Goal: Task Accomplishment & Management: Manage account settings

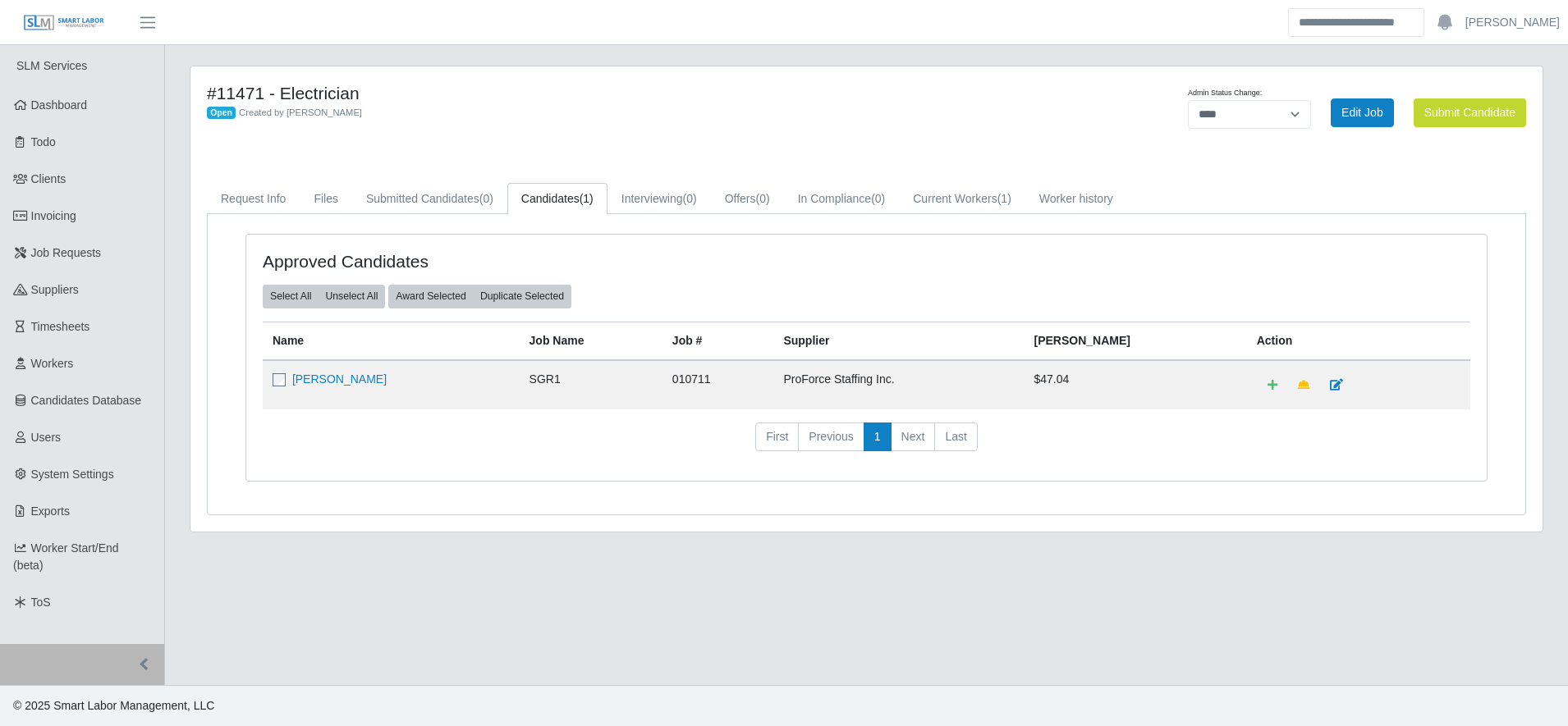
select select "****"
click at [344, 380] on link "[PERSON_NAME]" at bounding box center [339, 379] width 95 height 13
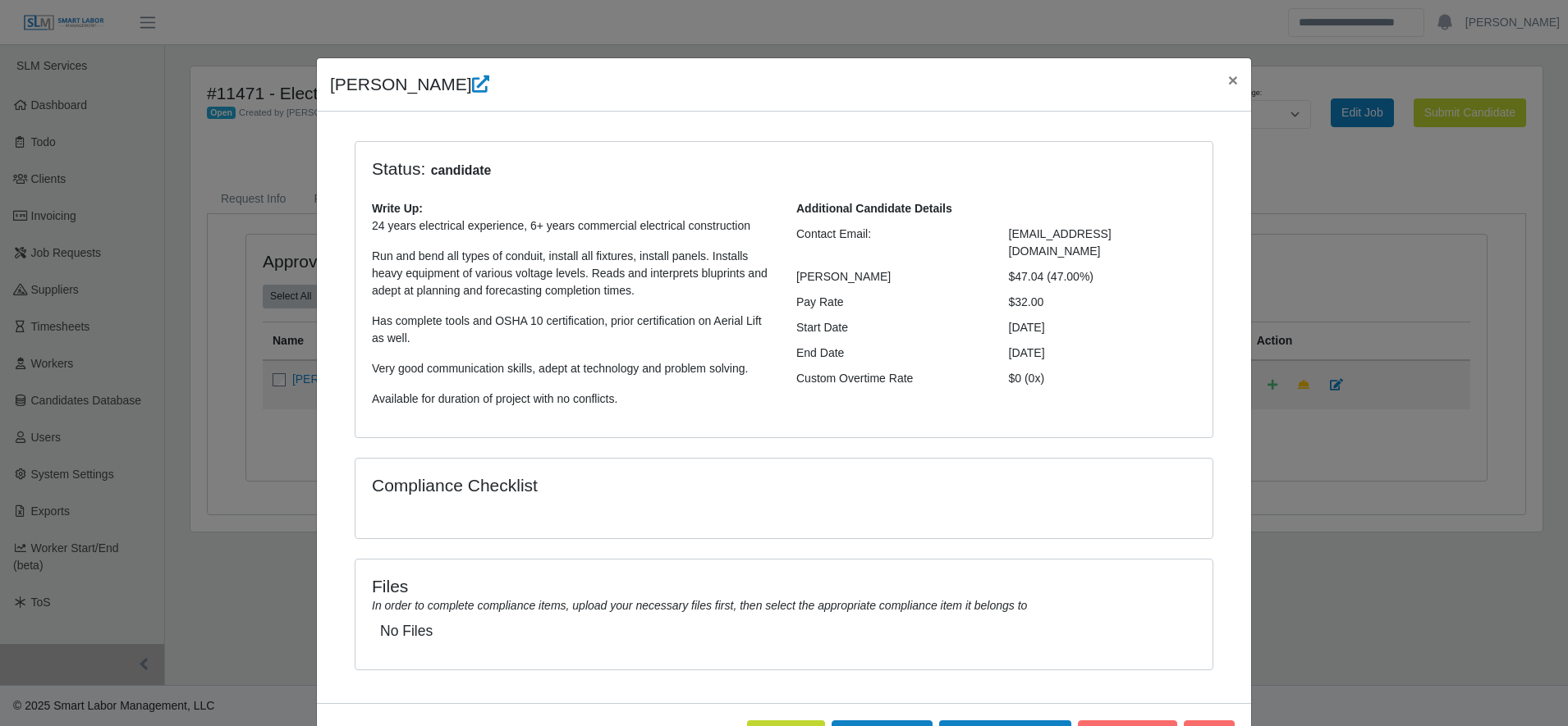
scroll to position [63, 0]
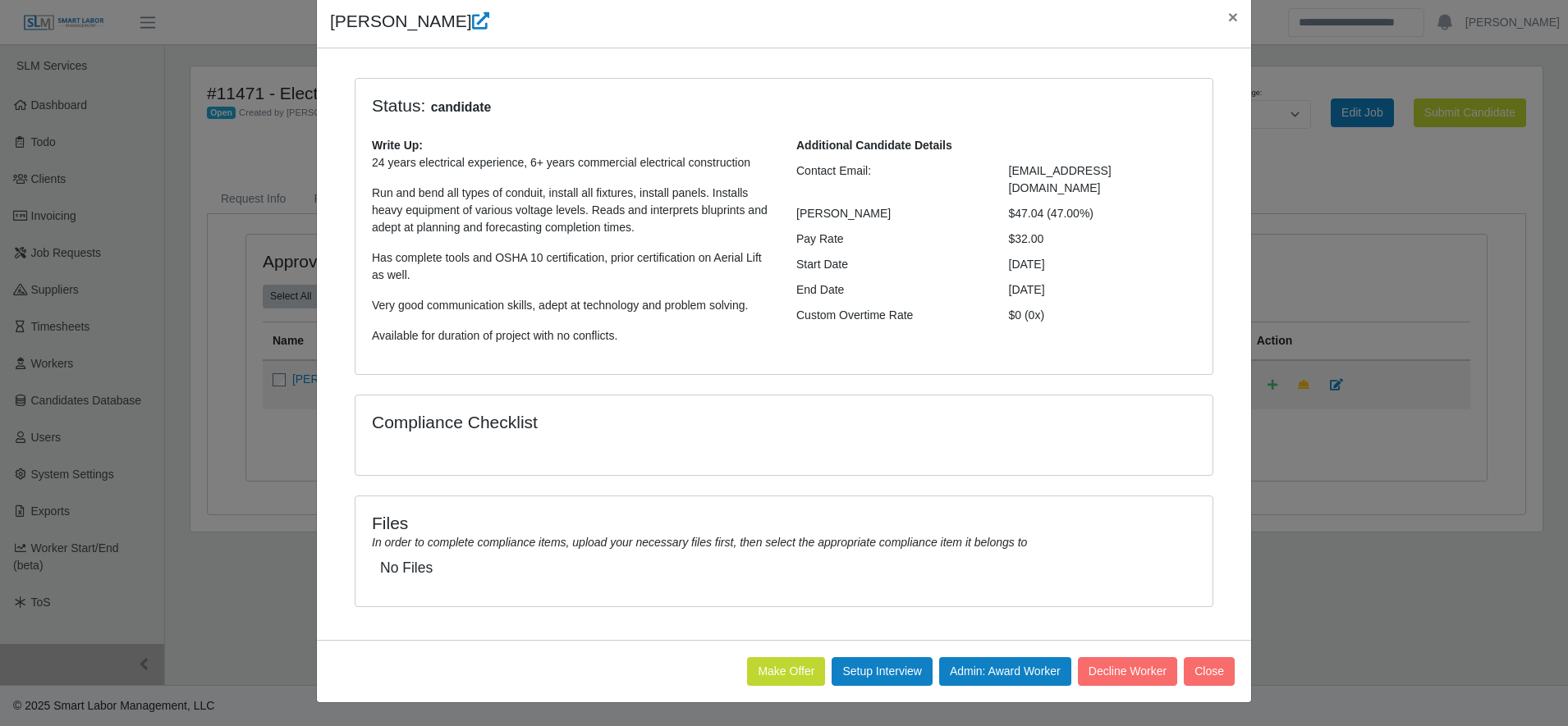
click at [1248, 207] on div "Aaron Rothwell × Status: candidate Write Up: 24 years electrical experience, 6+…" at bounding box center [784, 363] width 1568 height 726
click at [1228, 13] on span "×" at bounding box center [1232, 17] width 10 height 19
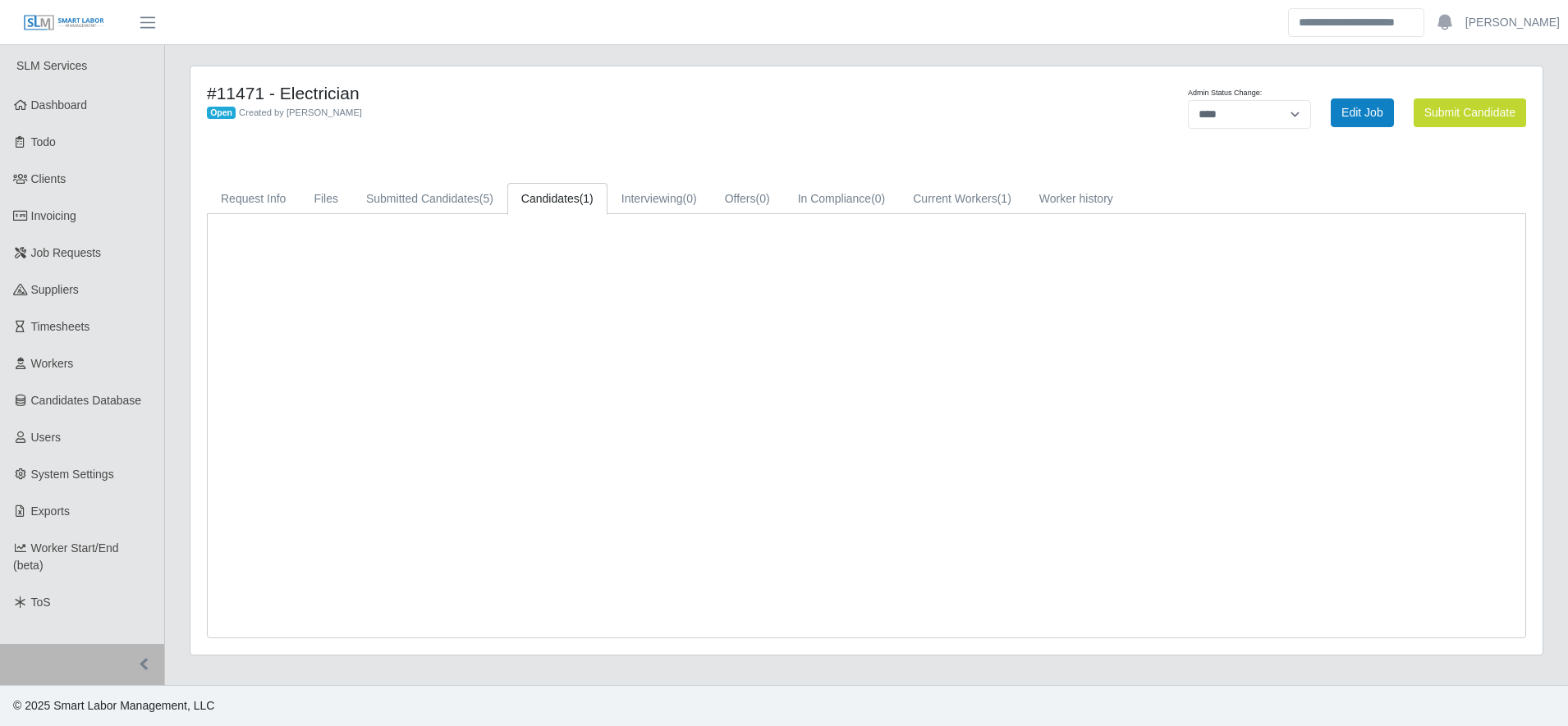
select select "****"
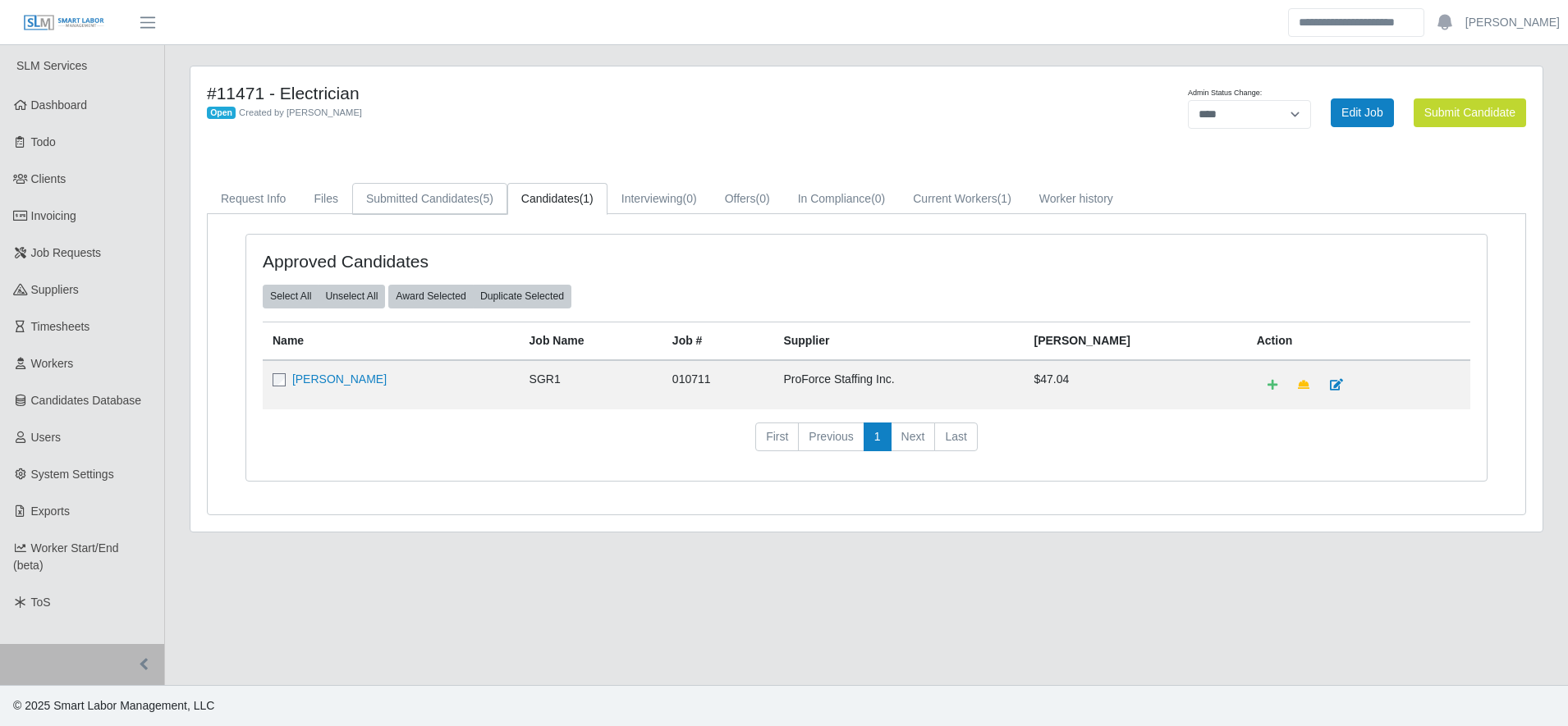
click at [385, 193] on link "Submitted Candidates (5)" at bounding box center [430, 199] width 156 height 32
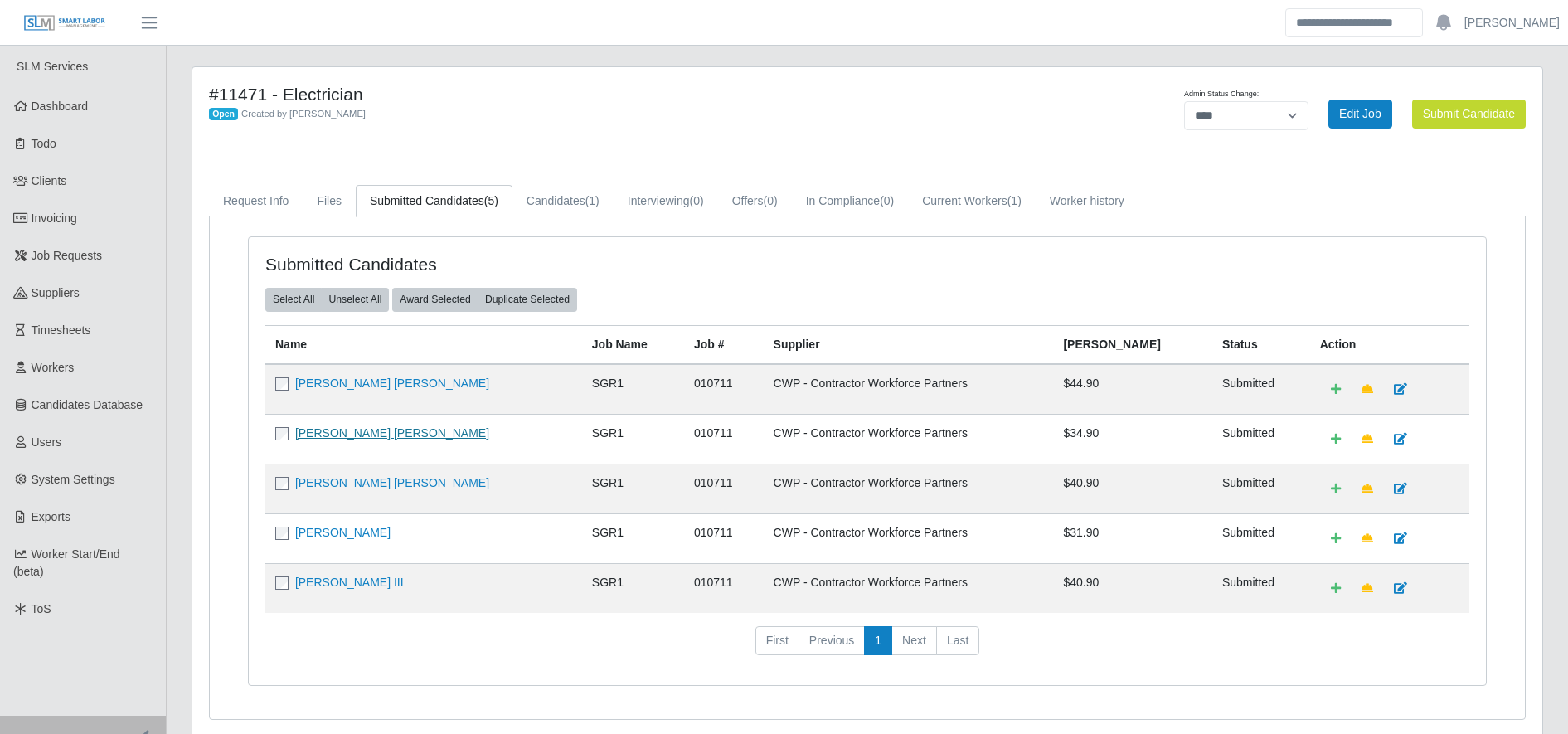
click at [324, 430] on link "[PERSON_NAME] [PERSON_NAME]" at bounding box center [392, 433] width 194 height 13
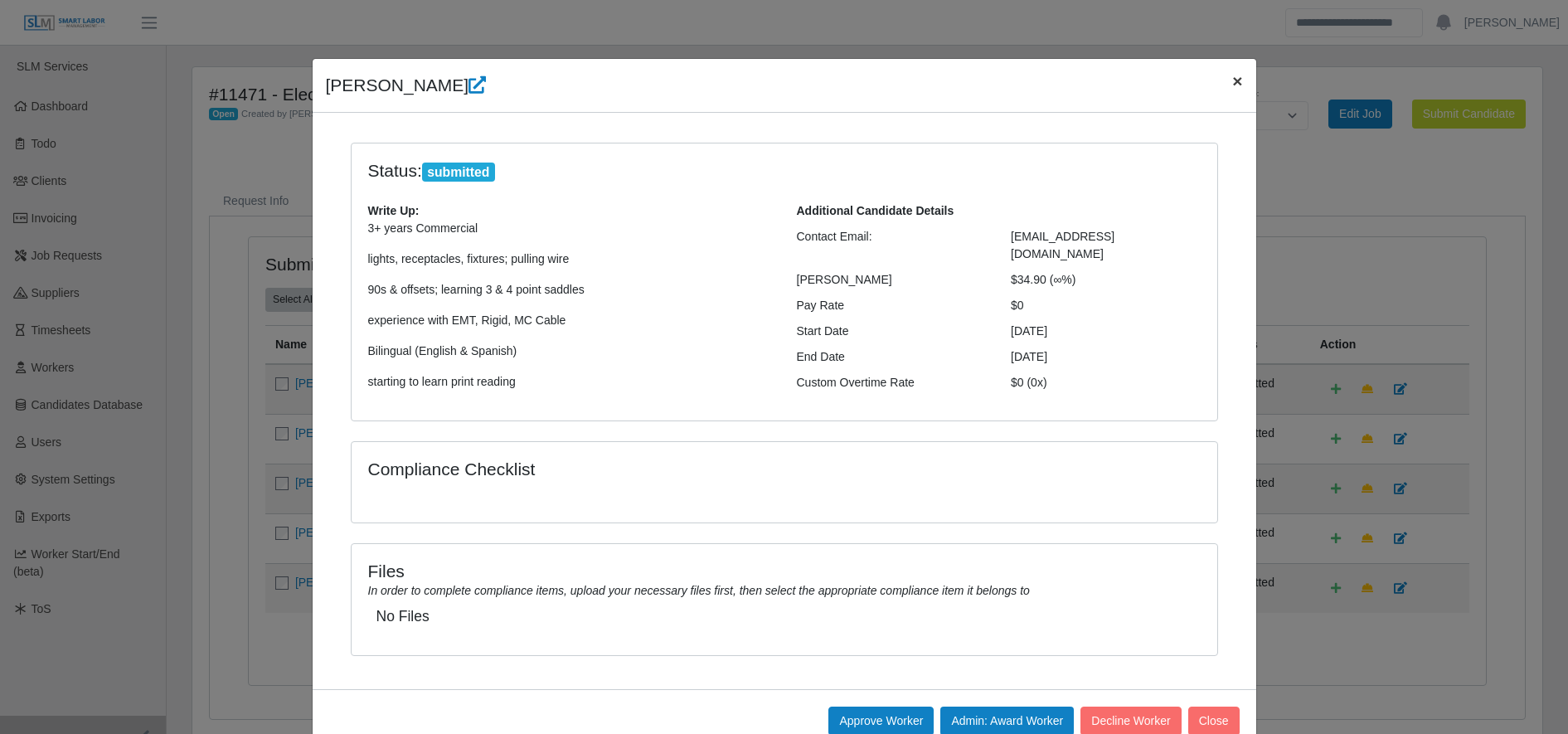
click at [1236, 86] on button "×" at bounding box center [1238, 81] width 37 height 44
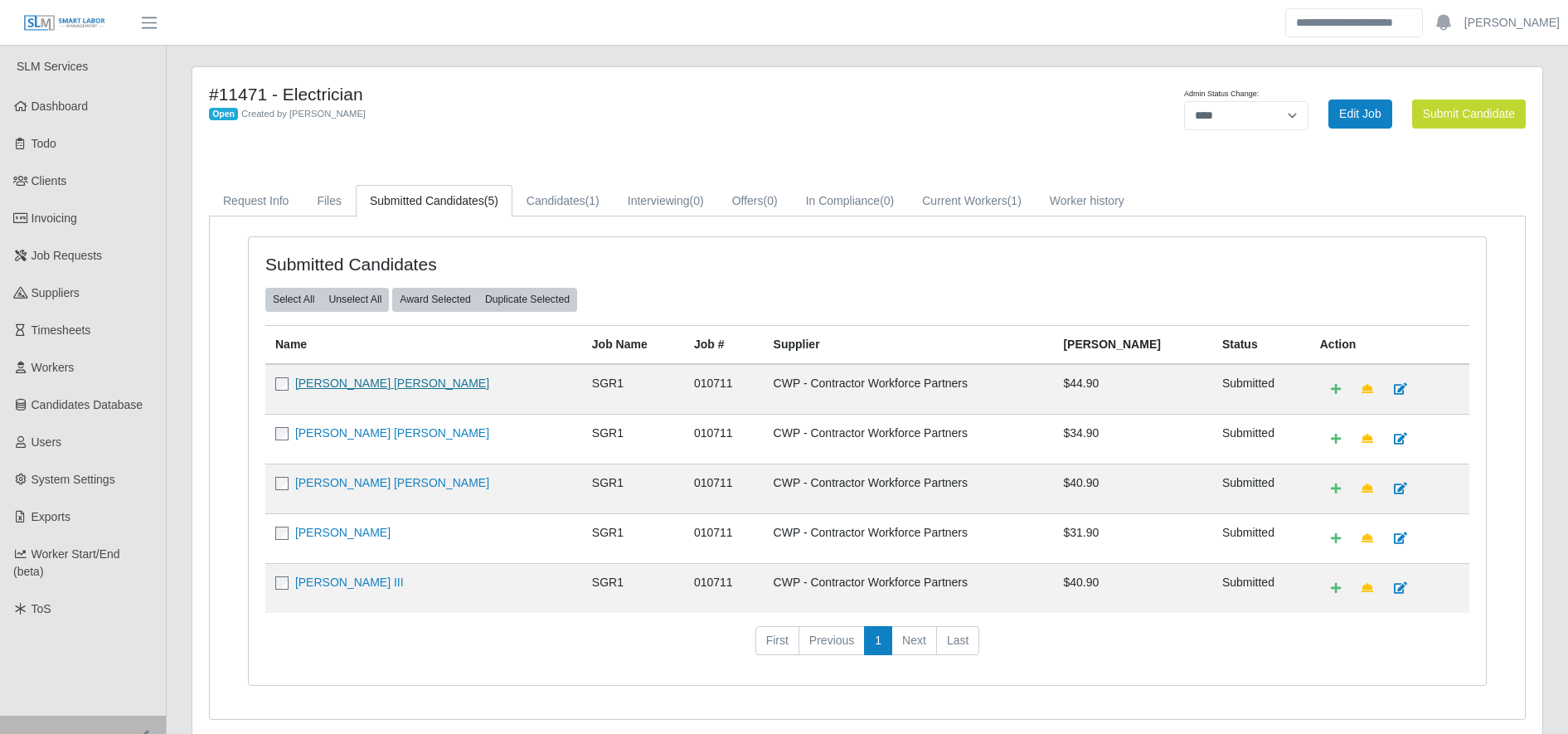
click at [327, 382] on link "[PERSON_NAME] [PERSON_NAME]" at bounding box center [392, 384] width 194 height 13
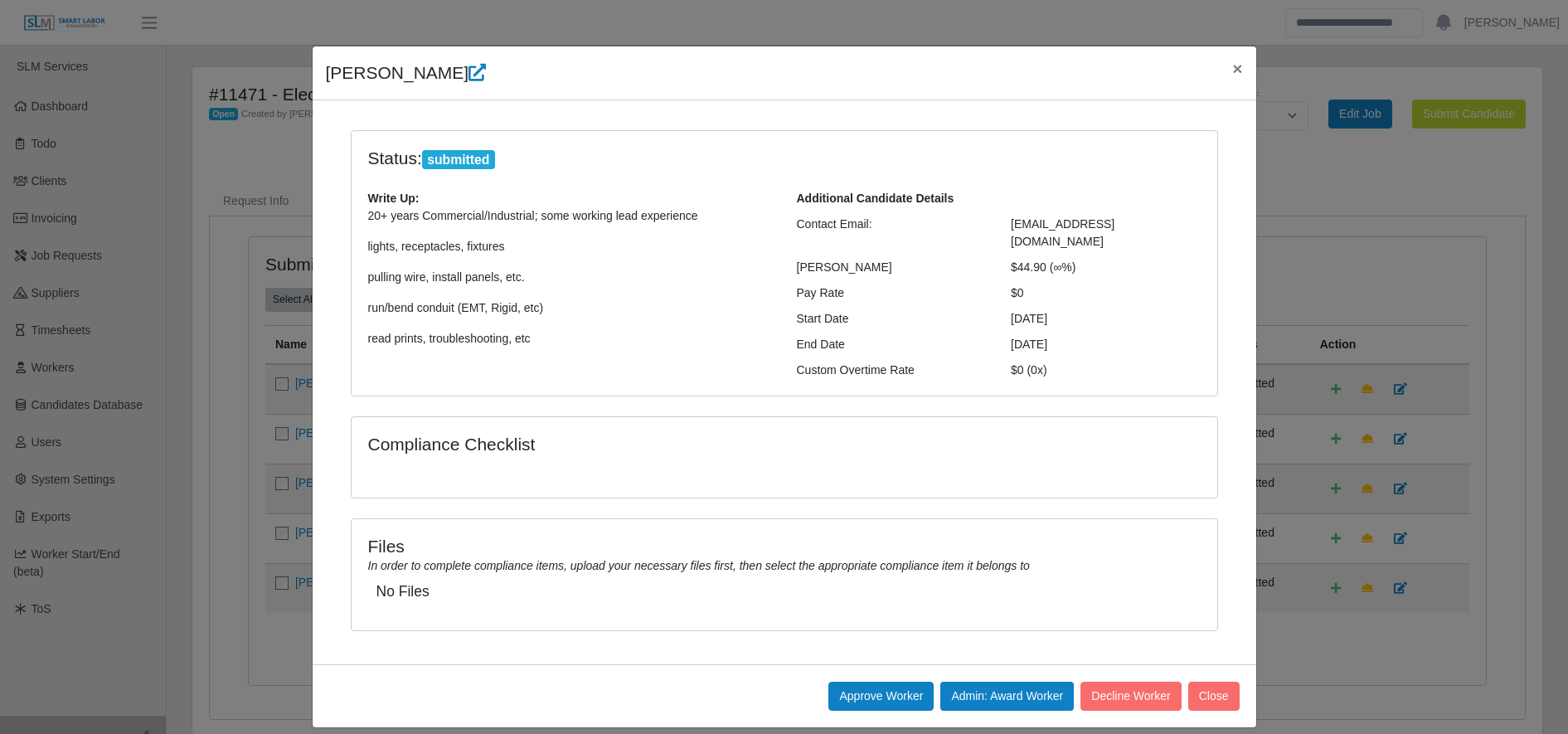
scroll to position [11, 0]
click at [878, 683] on button "Approve Worker" at bounding box center [881, 697] width 105 height 29
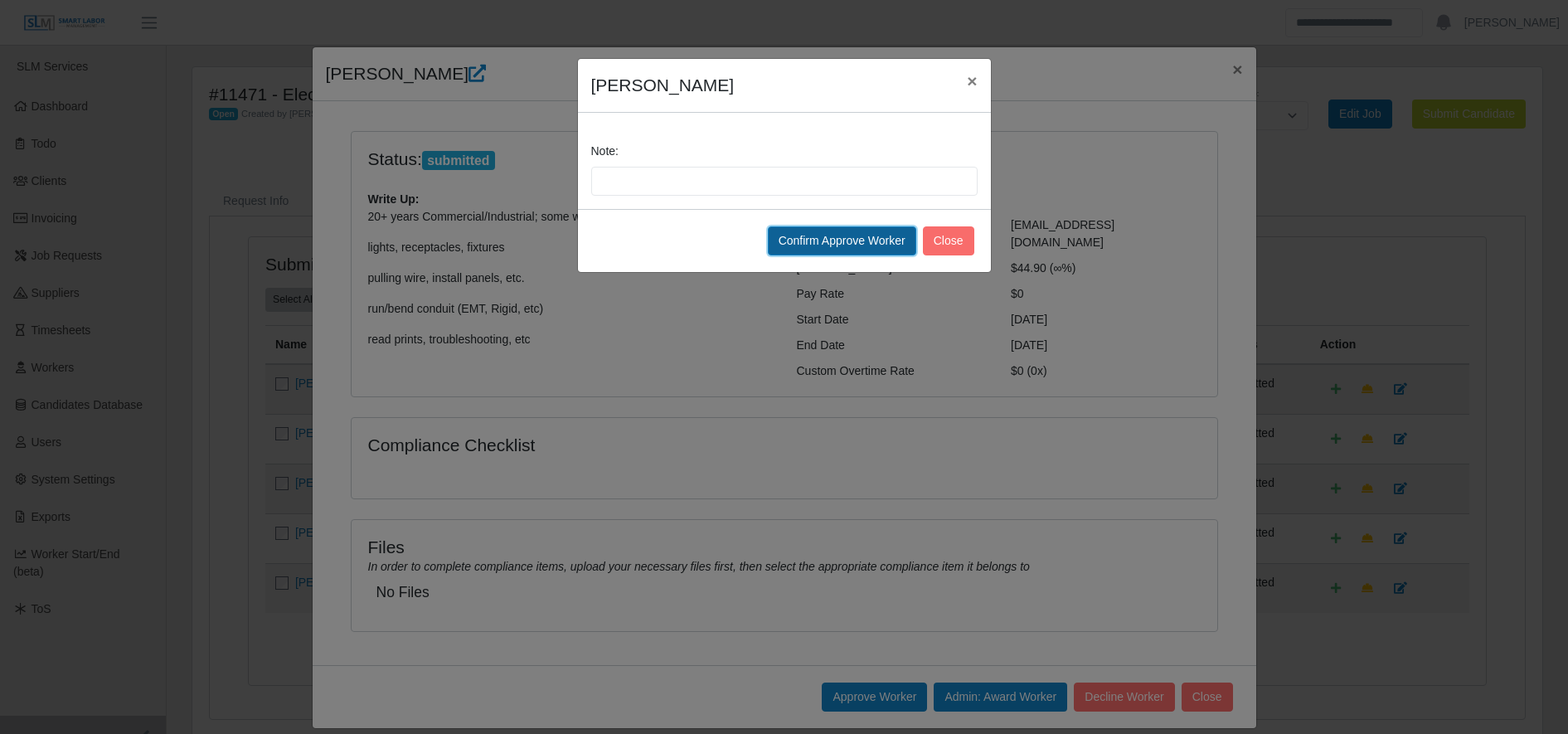
click at [821, 250] on button "Confirm Approve Worker" at bounding box center [842, 241] width 149 height 29
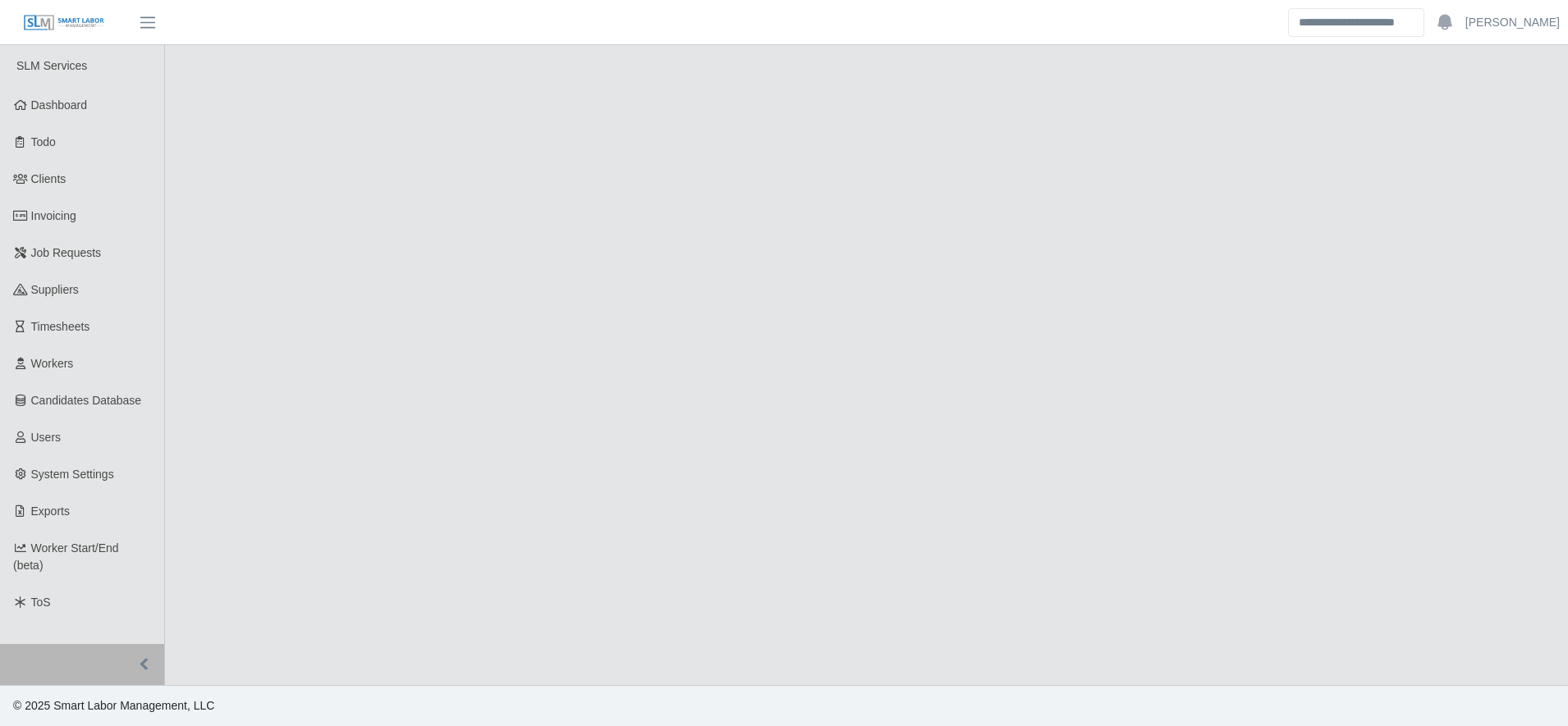
select select "****"
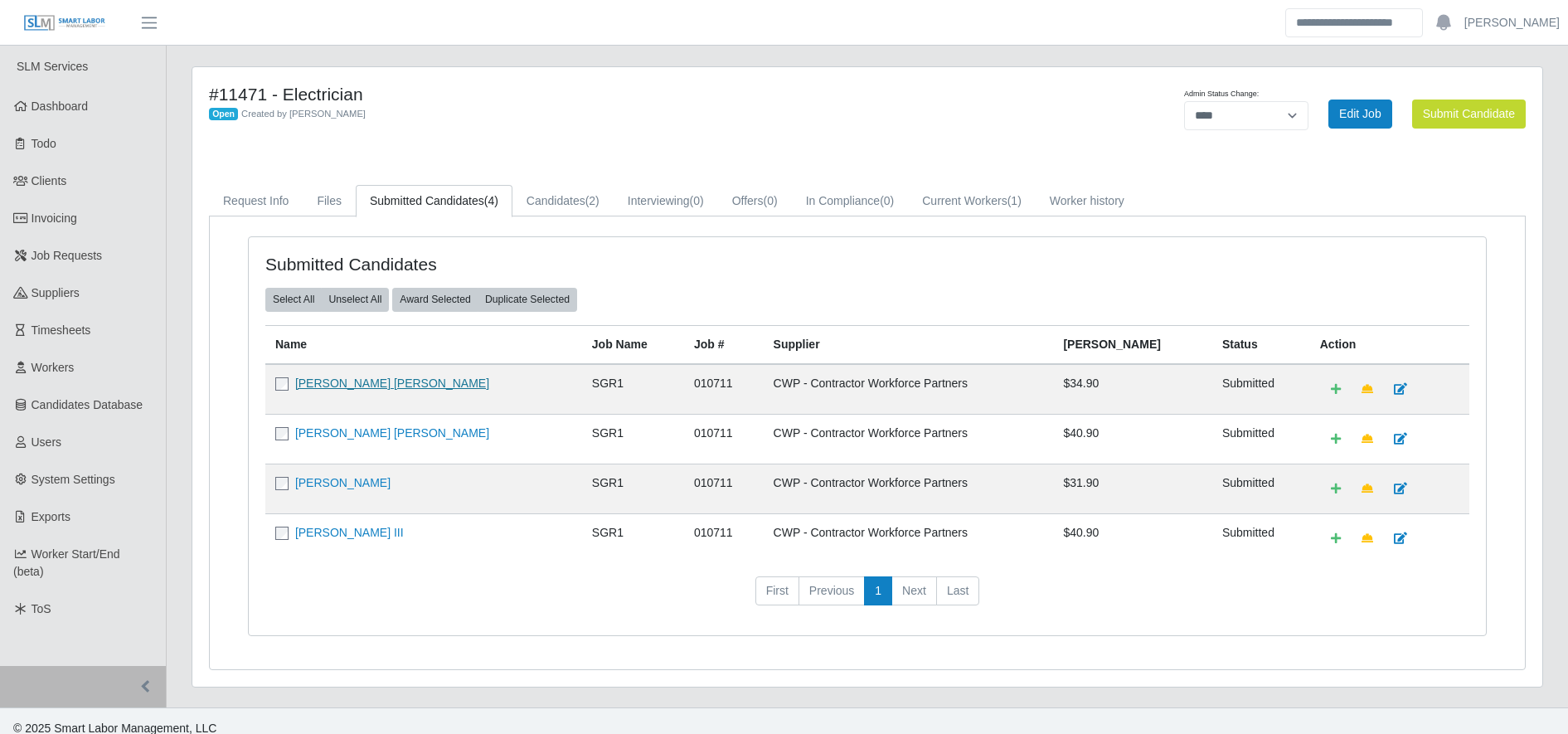
click at [328, 385] on link "[PERSON_NAME] [PERSON_NAME]" at bounding box center [392, 384] width 194 height 13
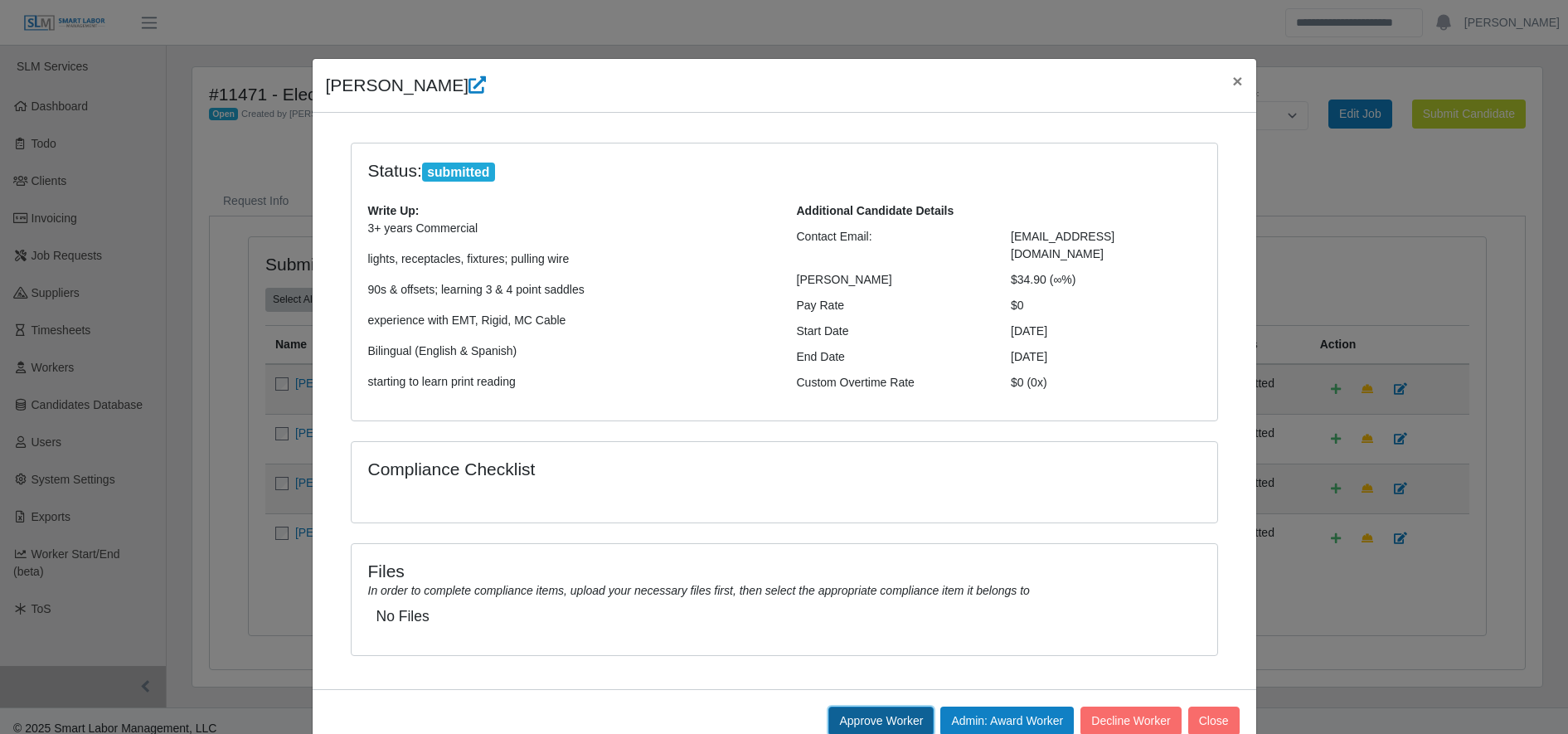
click at [839, 718] on button "Approve Worker" at bounding box center [881, 721] width 105 height 29
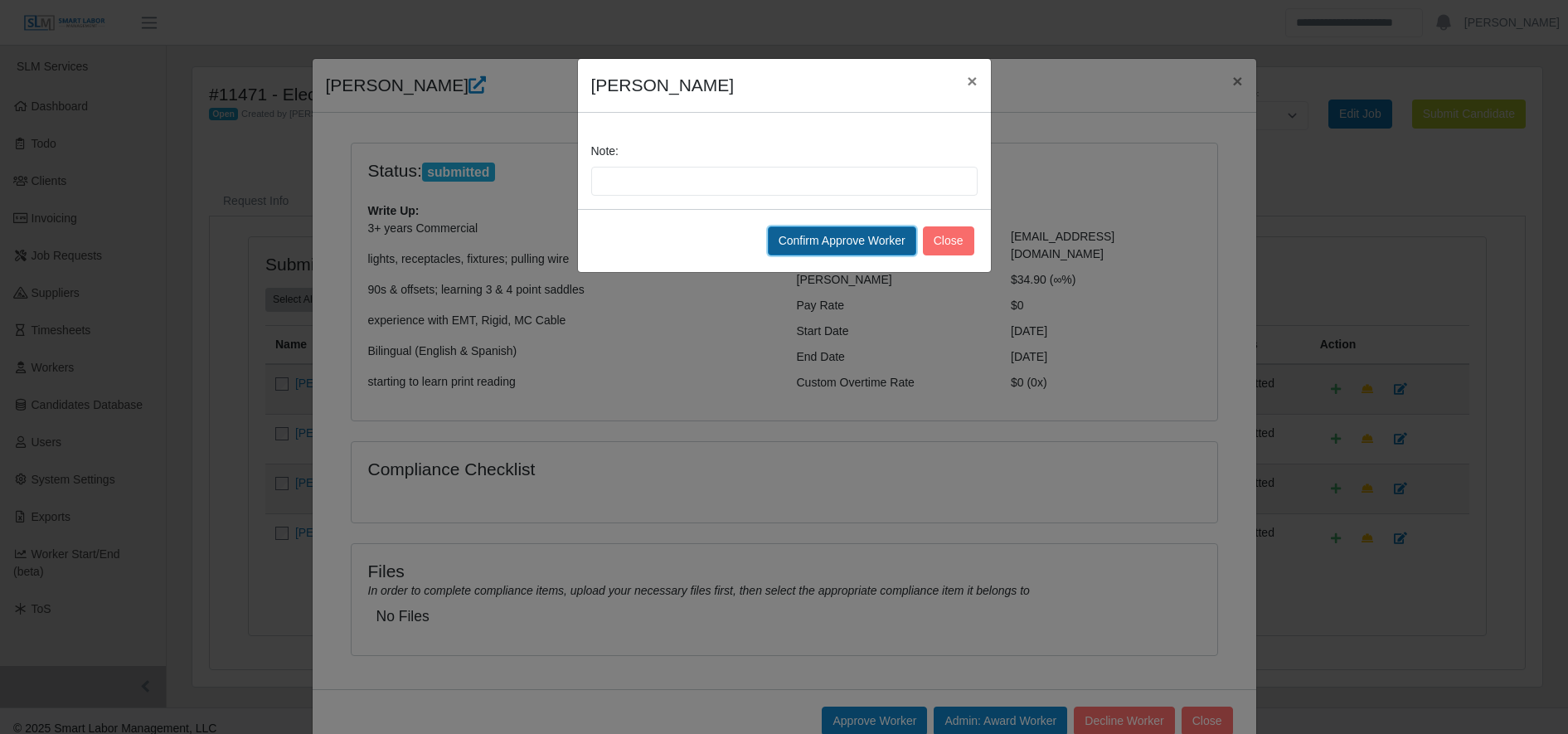
click at [865, 237] on button "Confirm Approve Worker" at bounding box center [842, 241] width 149 height 29
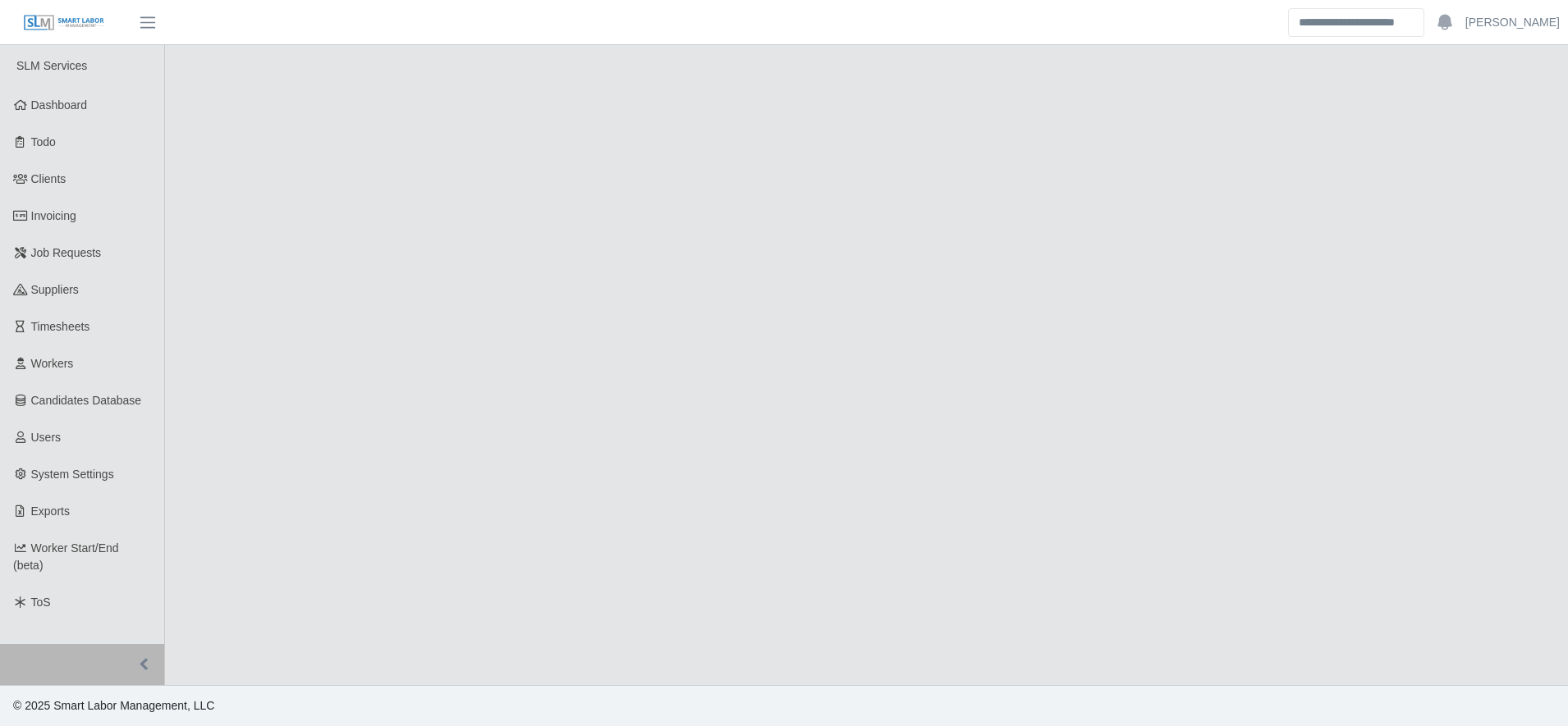
select select "****"
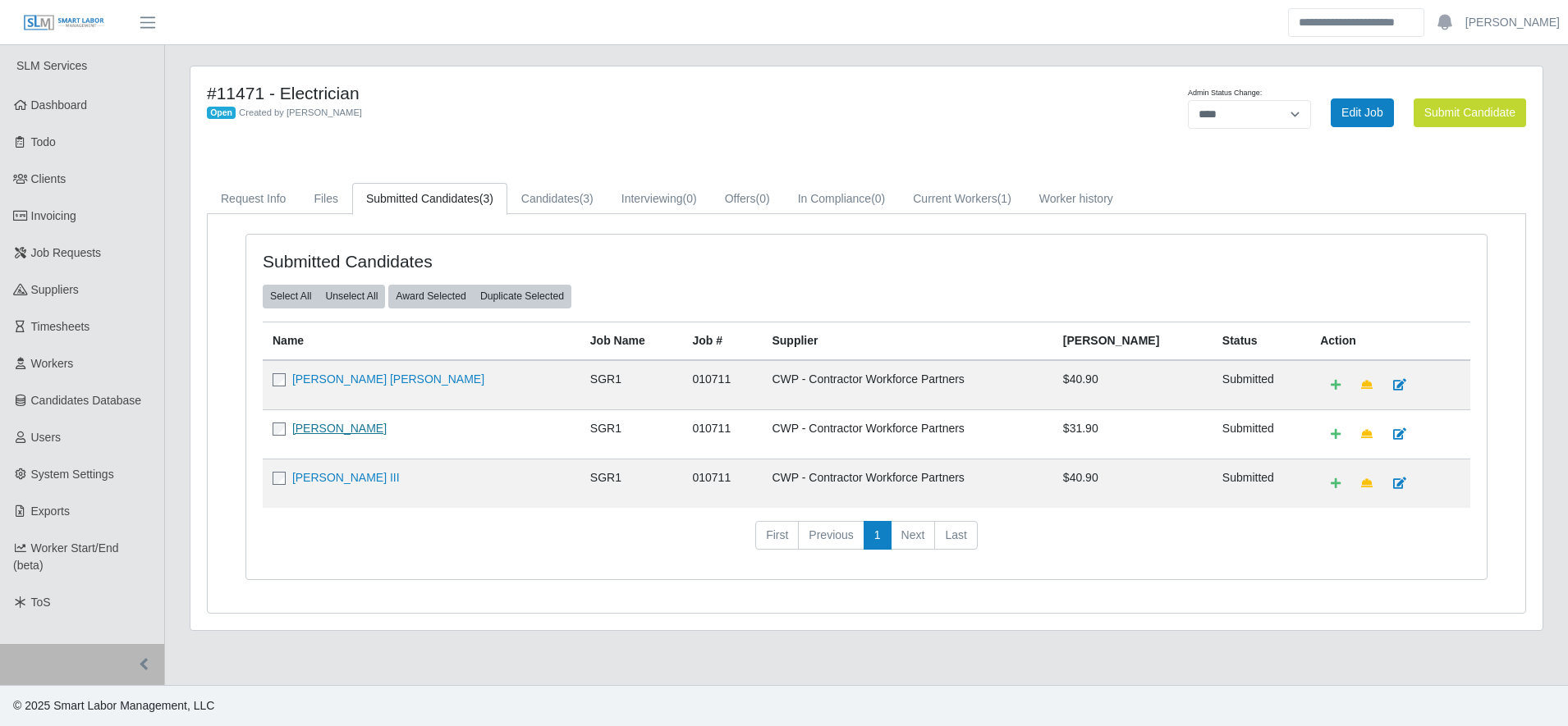
click at [366, 423] on link "[PERSON_NAME]" at bounding box center [339, 428] width 95 height 13
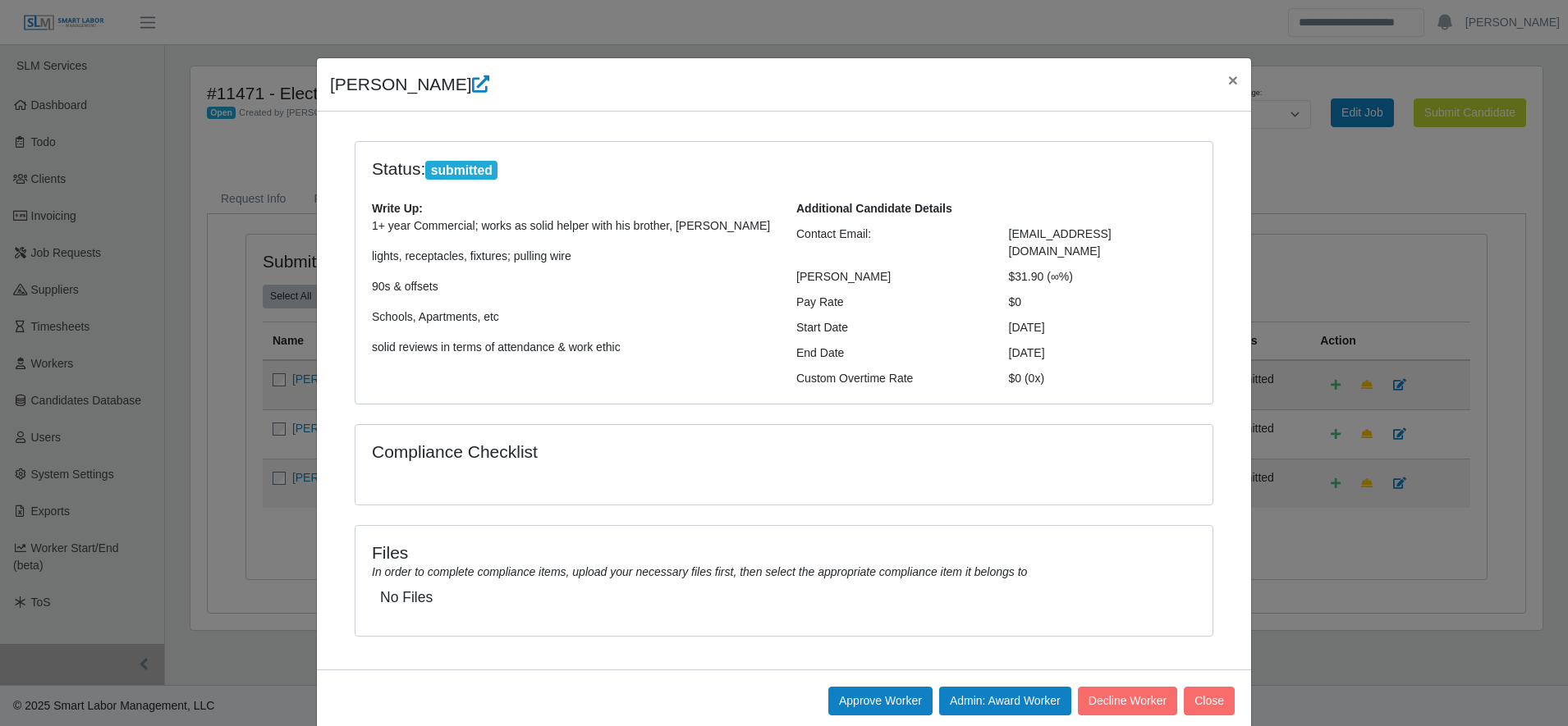
scroll to position [12, 0]
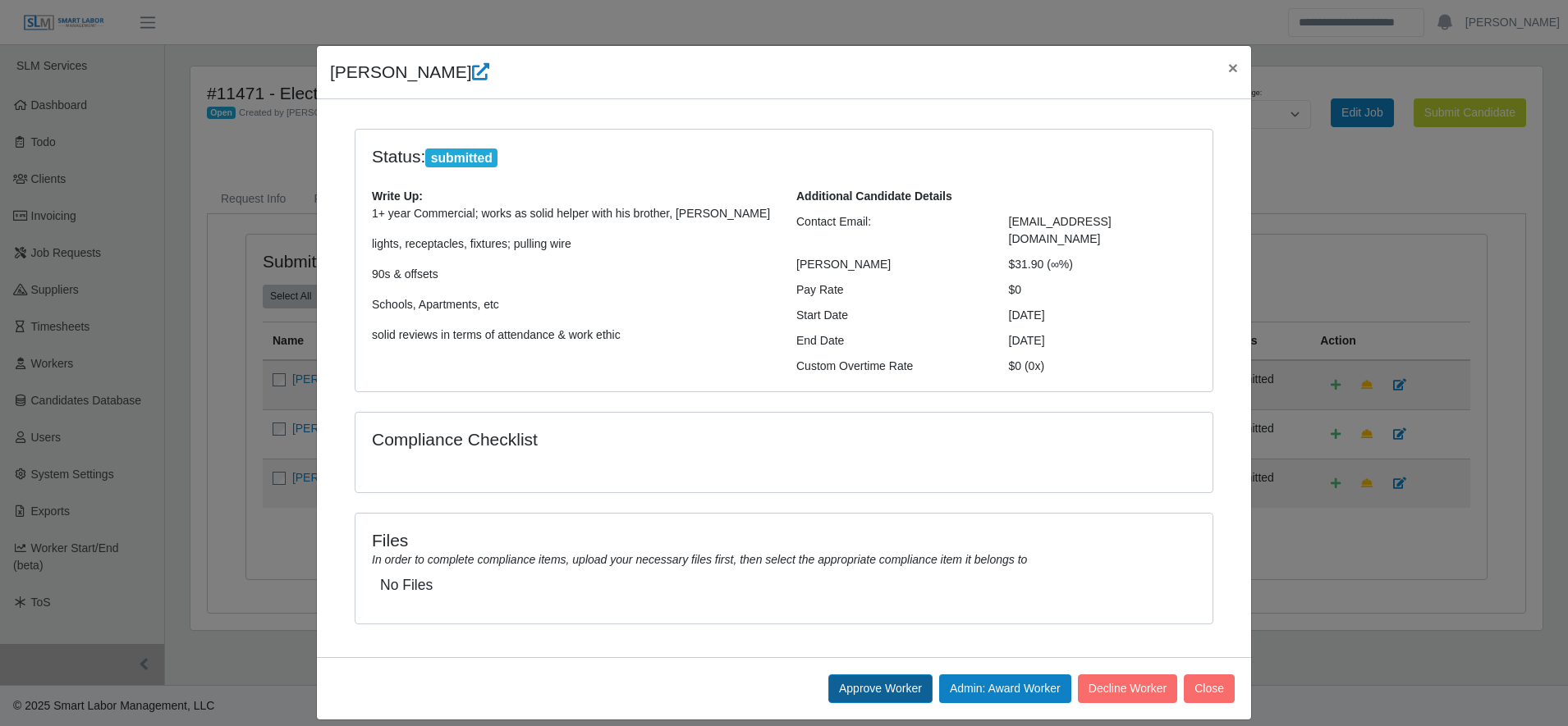
click at [861, 674] on button "Approve Worker" at bounding box center [880, 689] width 104 height 29
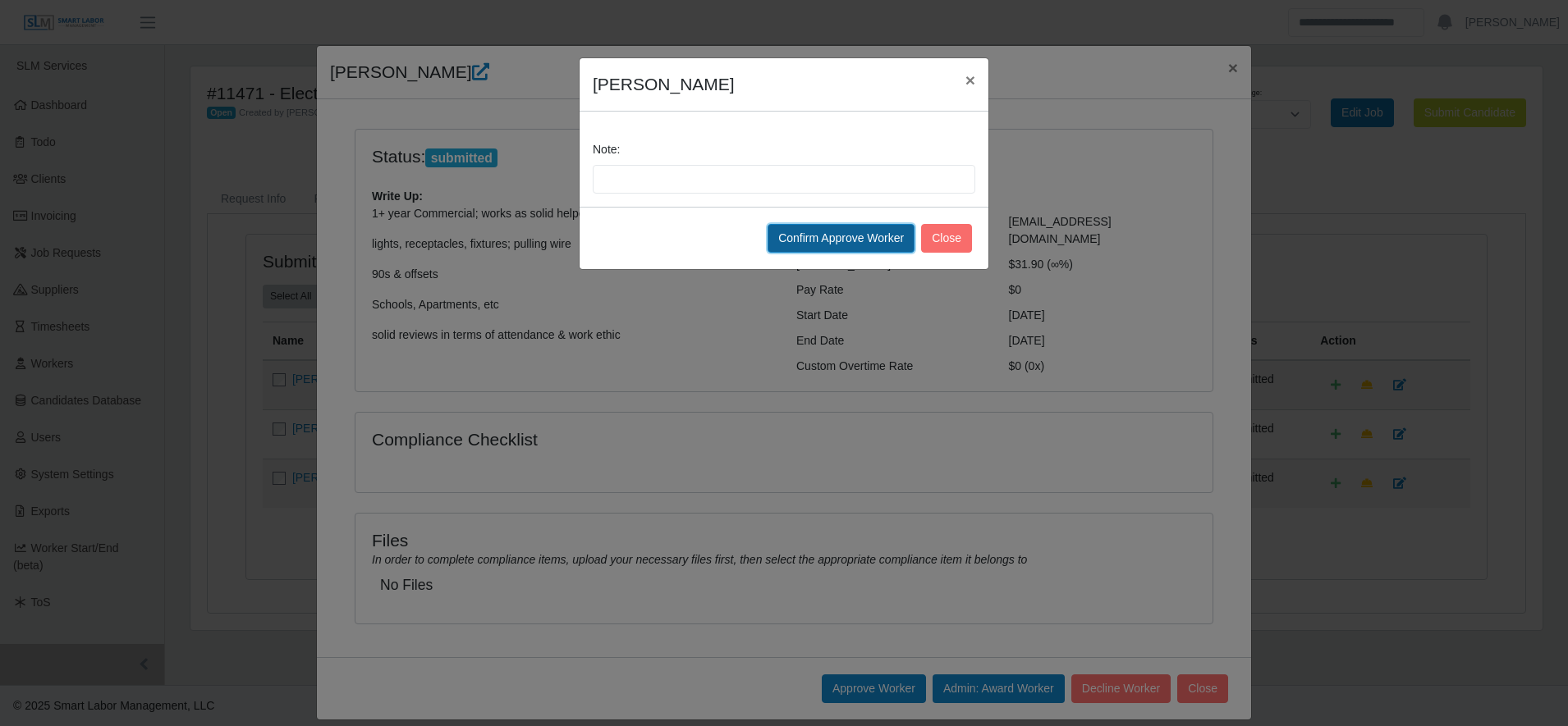
click at [805, 242] on button "Confirm Approve Worker" at bounding box center [841, 238] width 147 height 29
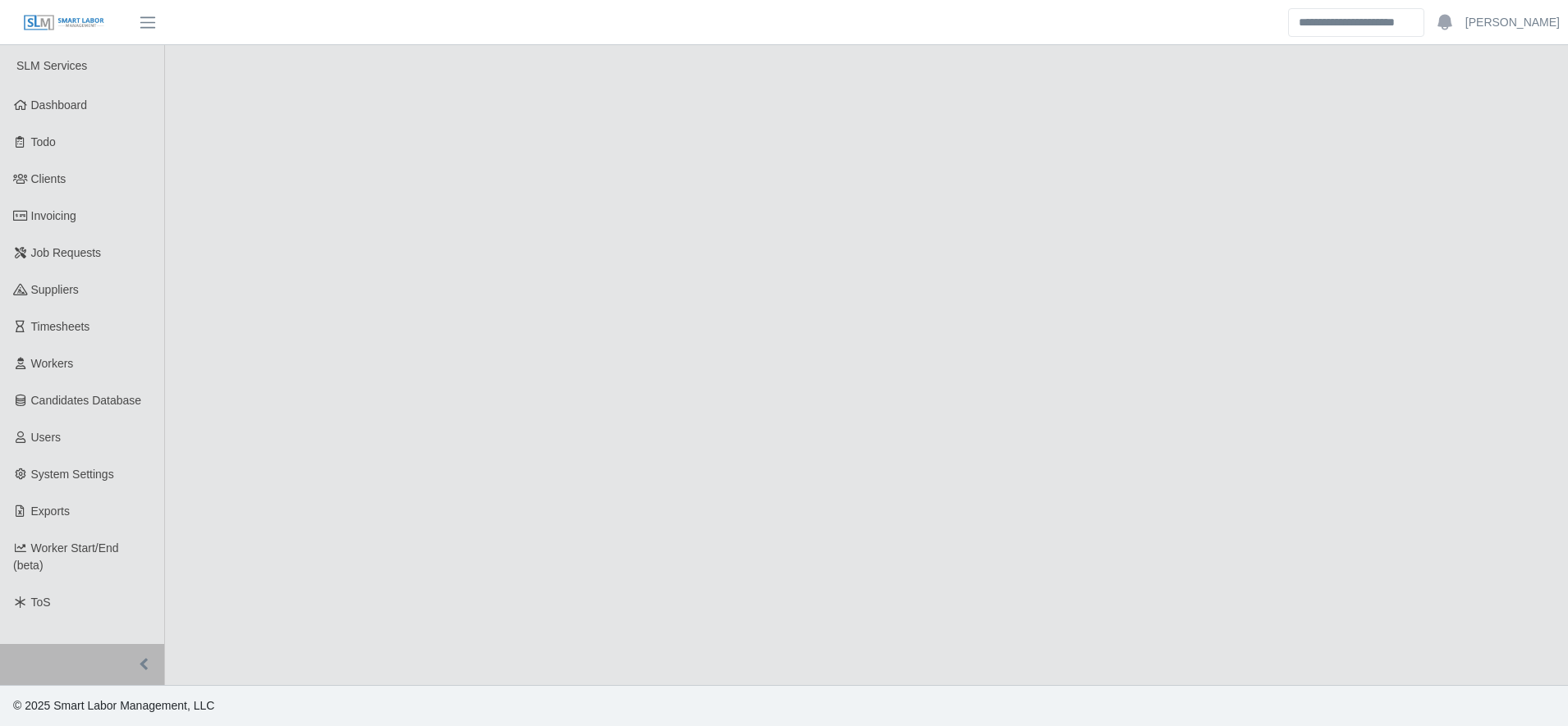
select select "****"
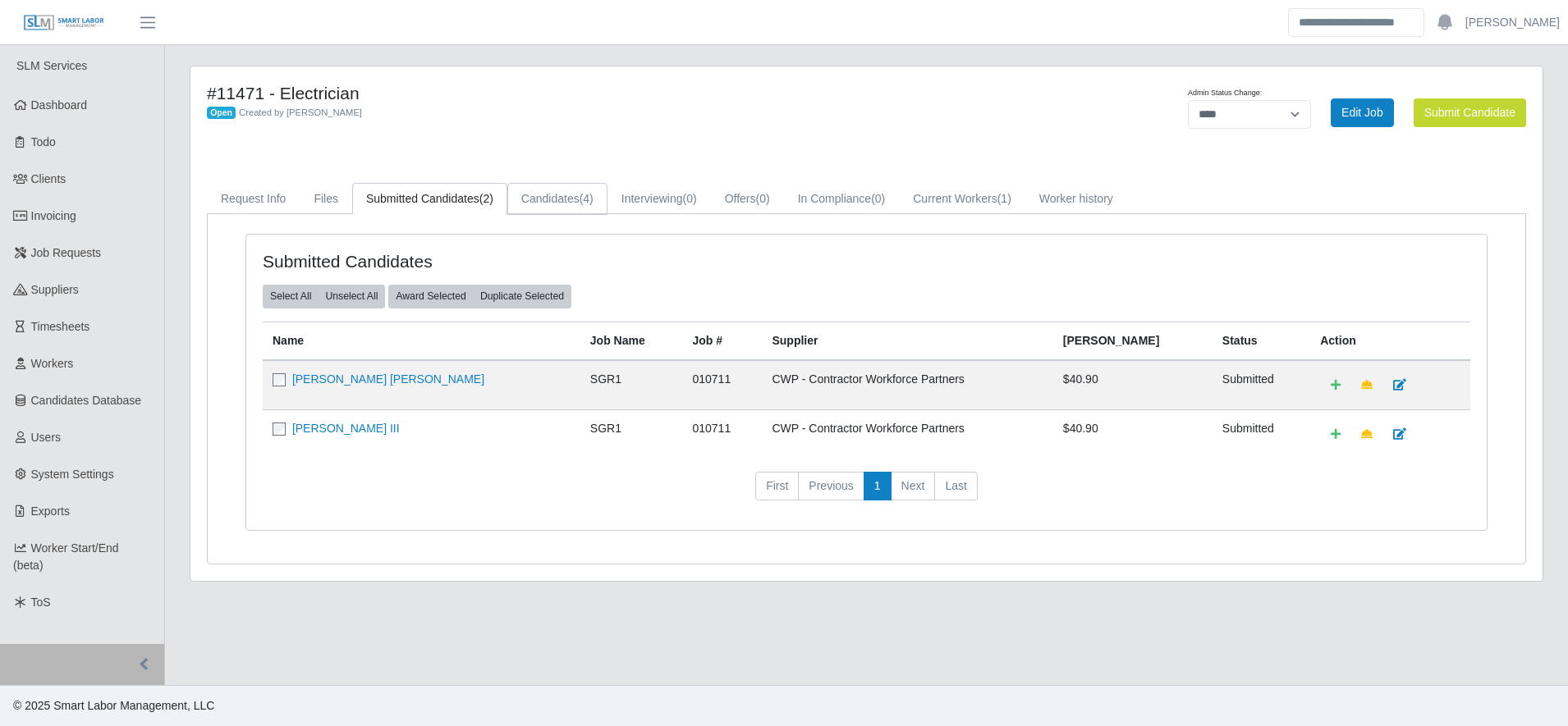
click at [526, 188] on link "Candidates (4)" at bounding box center [557, 199] width 100 height 32
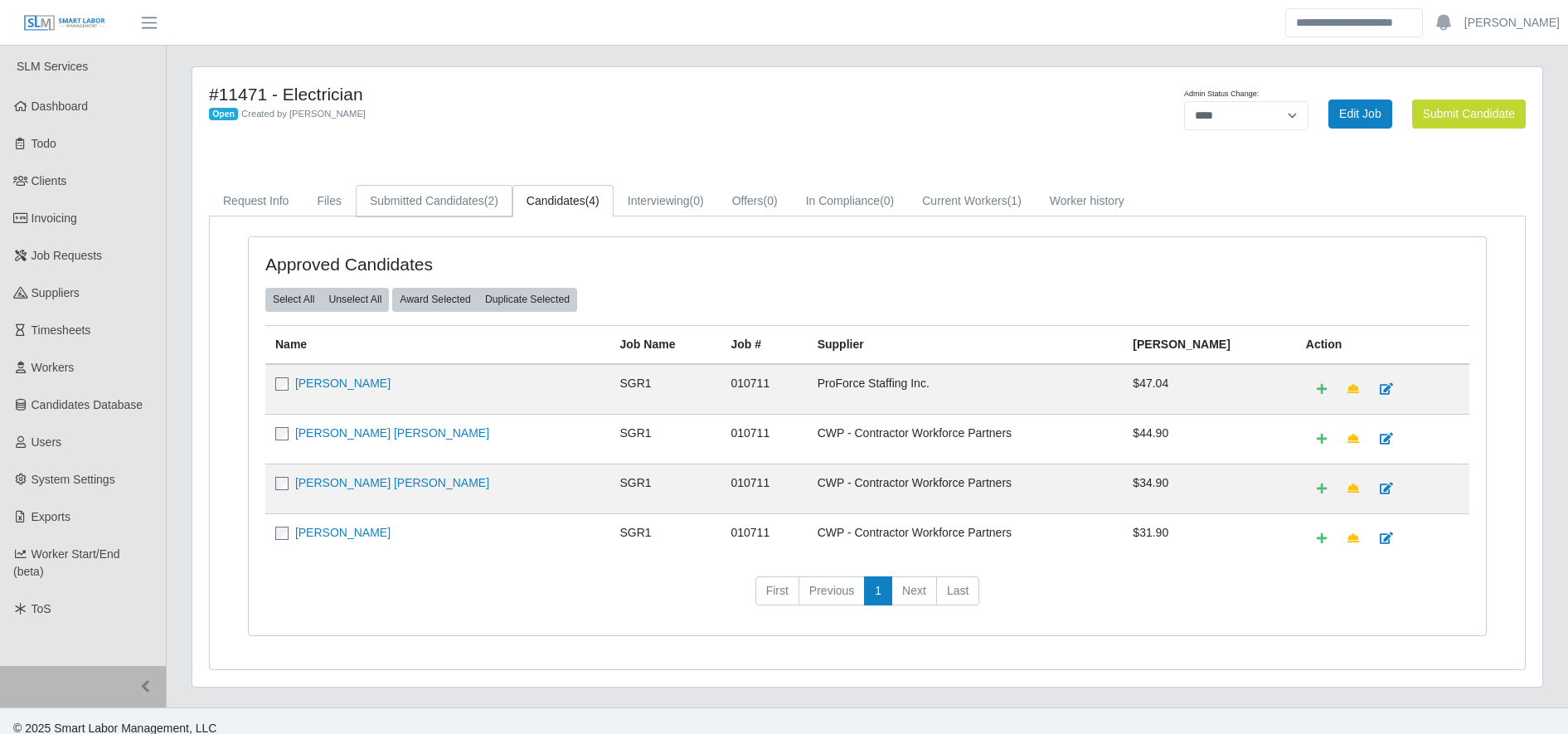
click at [454, 188] on link "Submitted Candidates (2)" at bounding box center [435, 201] width 157 height 32
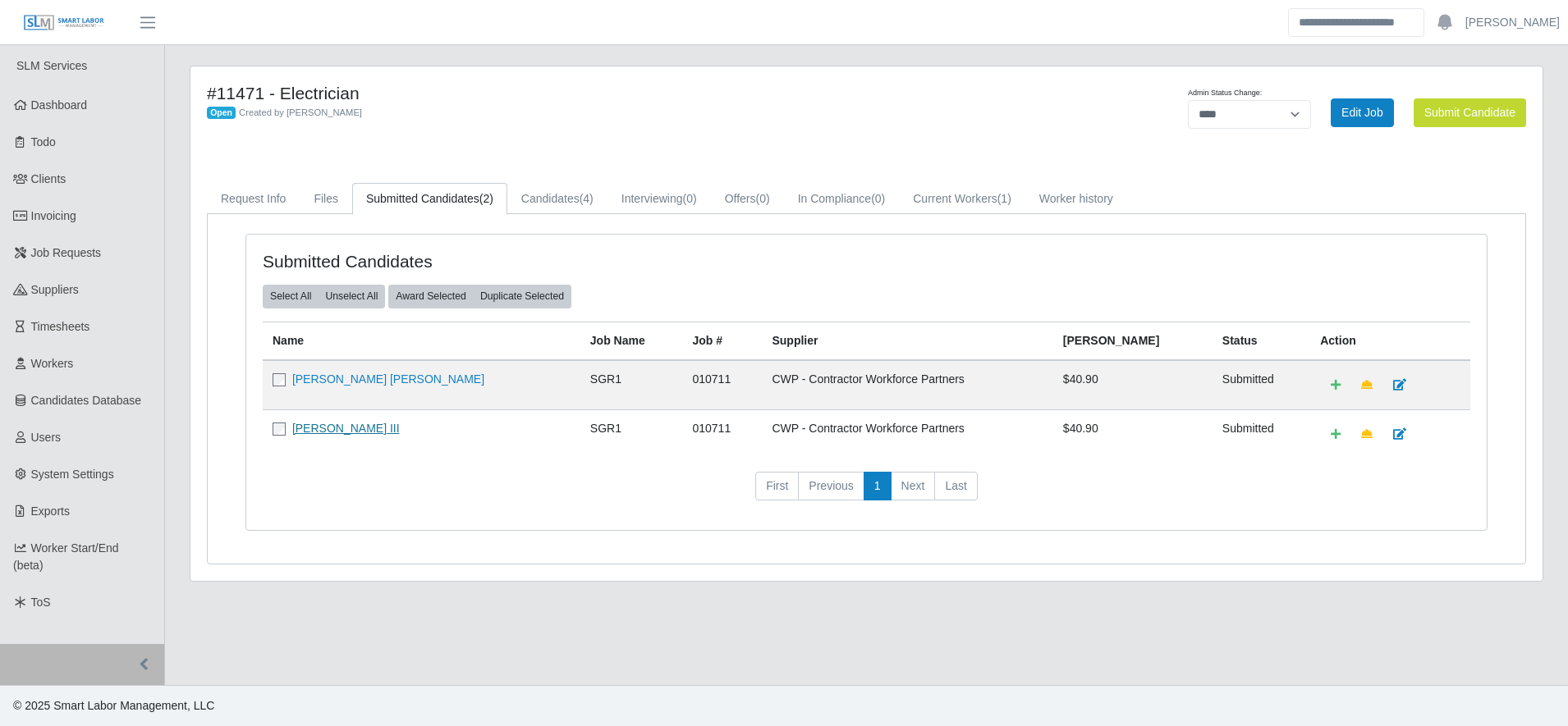
click at [306, 422] on link "[PERSON_NAME] III" at bounding box center [346, 428] width 108 height 13
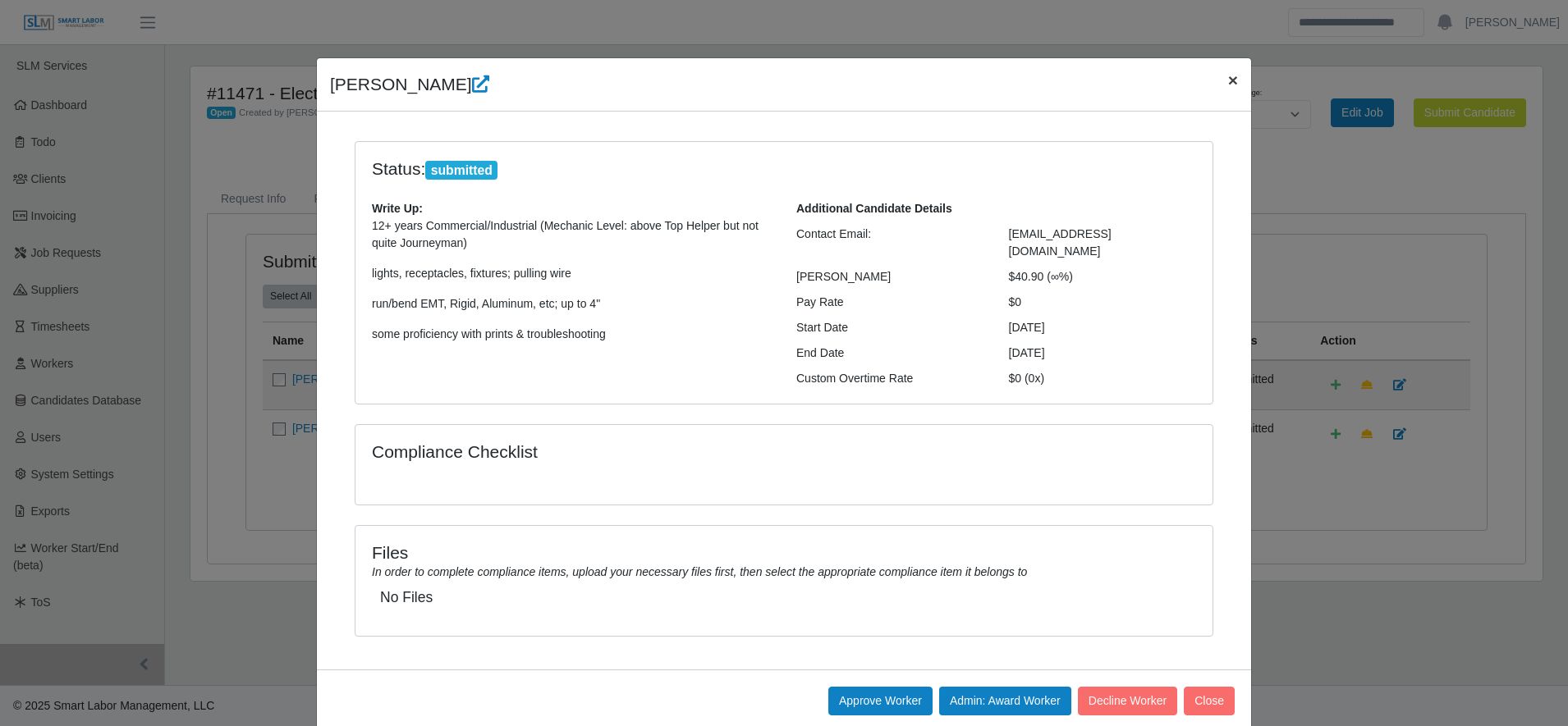
click at [1215, 89] on button "×" at bounding box center [1232, 80] width 37 height 43
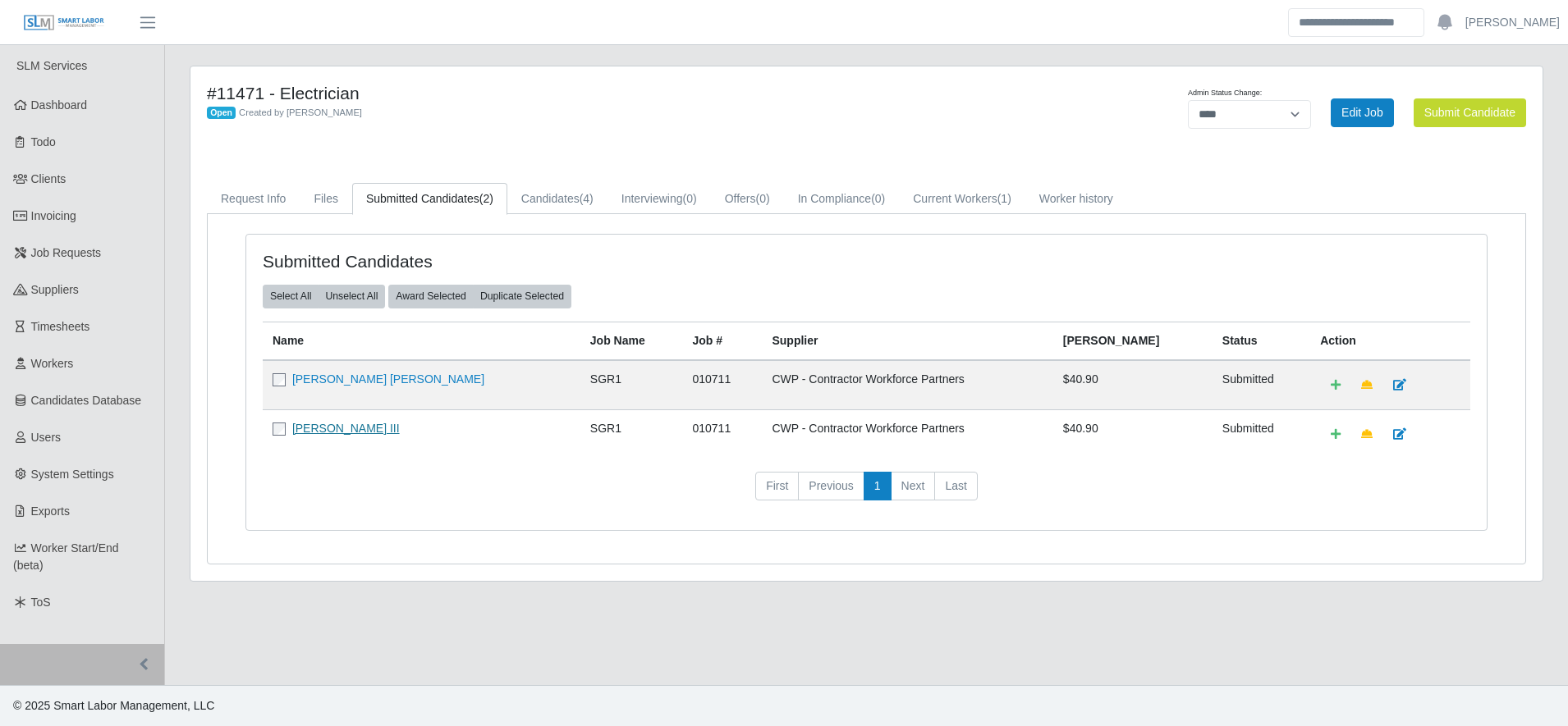
click at [336, 430] on link "[PERSON_NAME] III" at bounding box center [346, 428] width 108 height 13
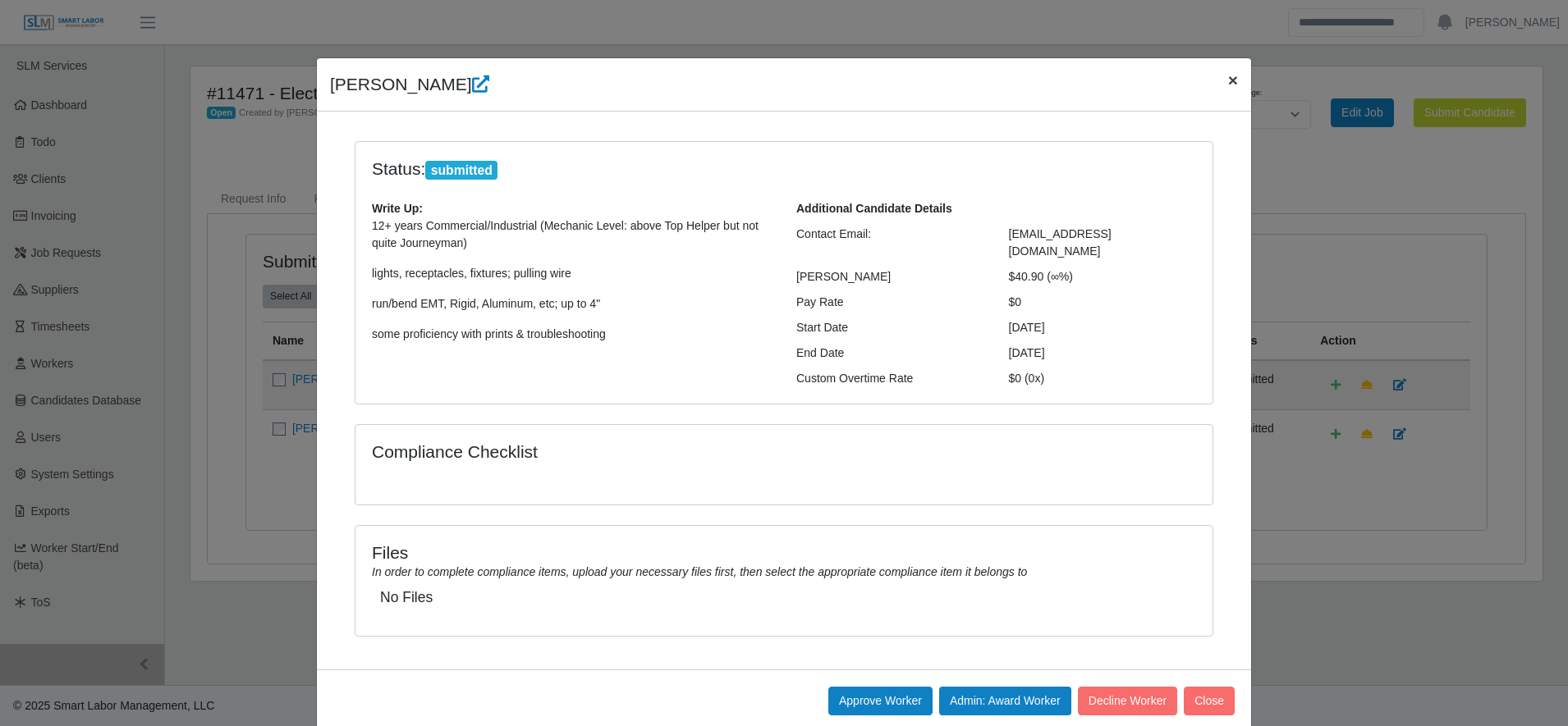
click at [1215, 82] on button "×" at bounding box center [1232, 80] width 37 height 43
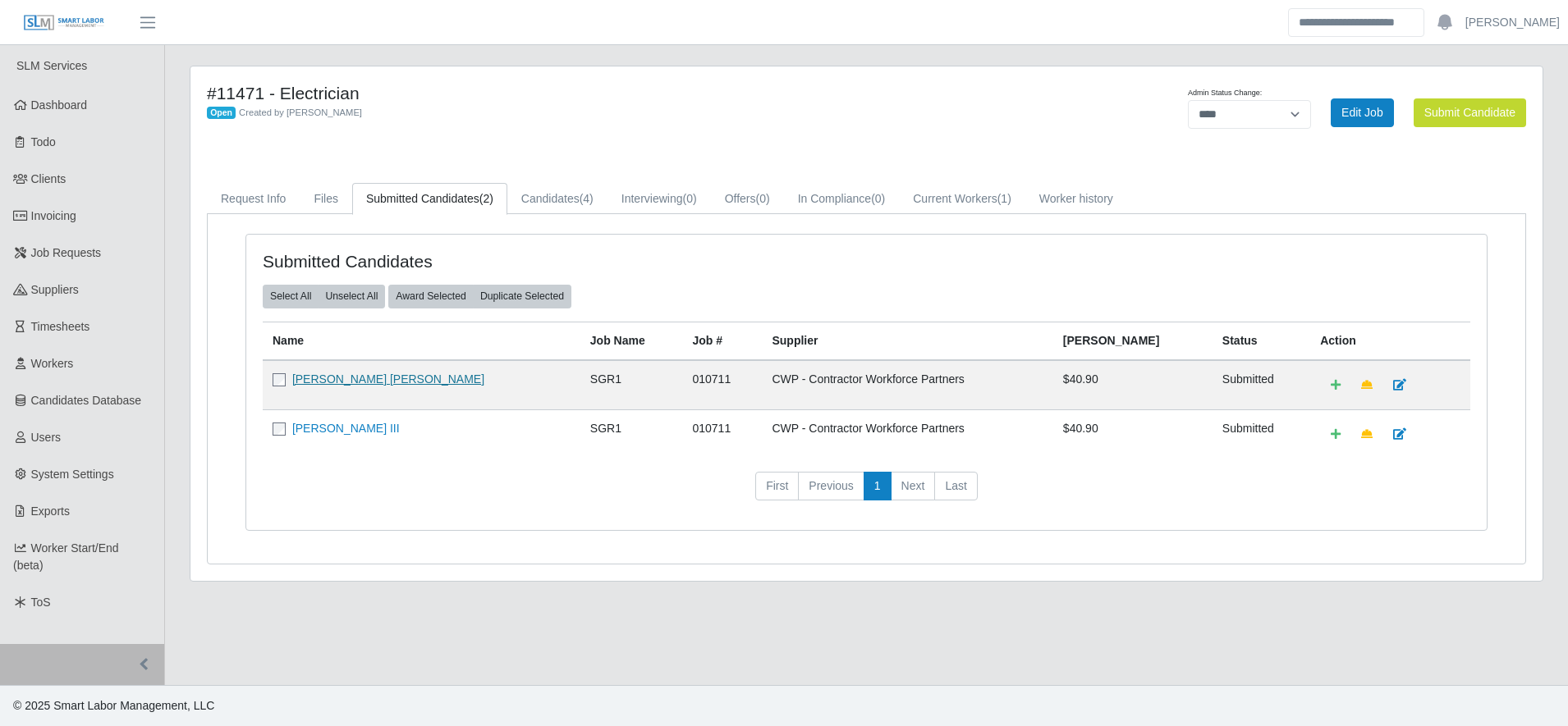
click at [320, 385] on link "[PERSON_NAME] [PERSON_NAME]" at bounding box center [388, 379] width 192 height 13
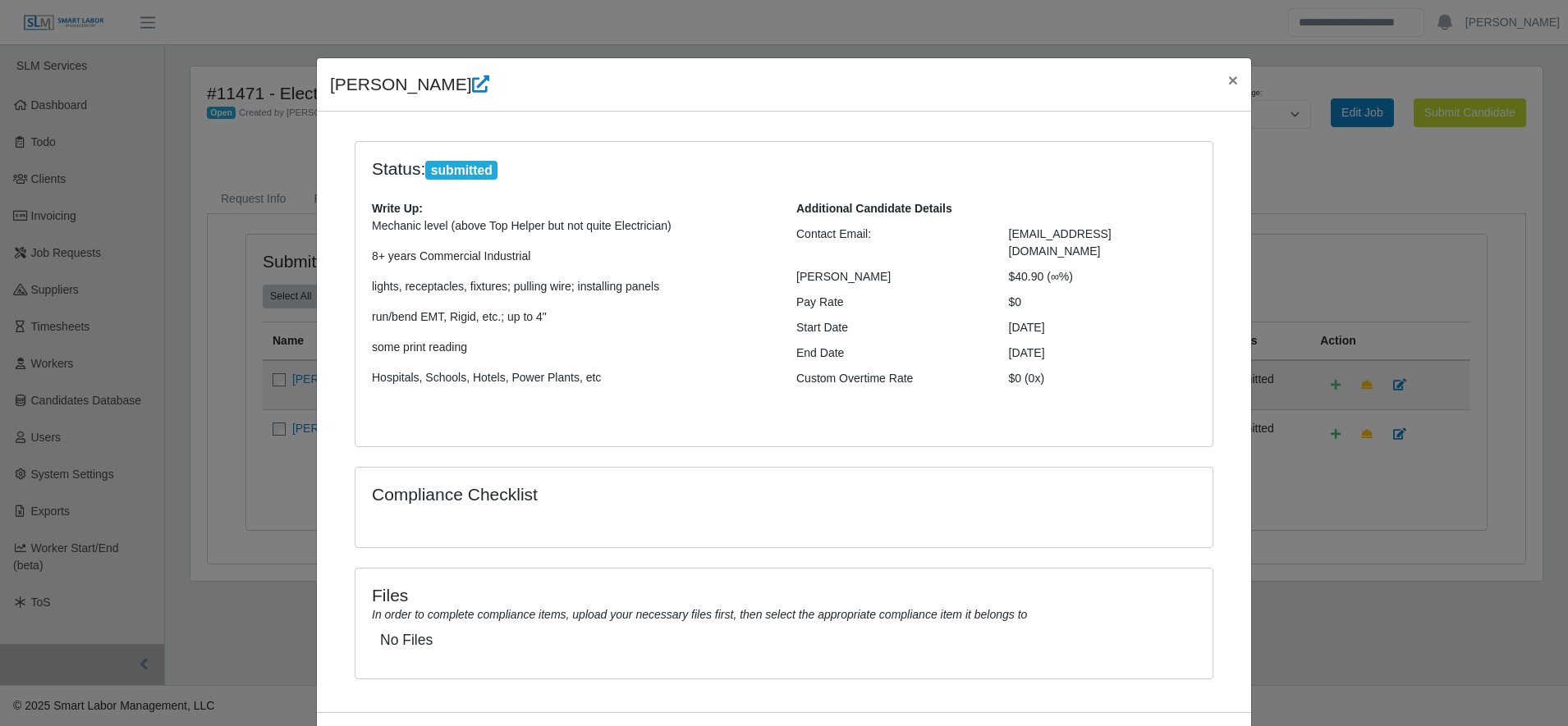
click at [1228, 84] on span "×" at bounding box center [1232, 80] width 10 height 19
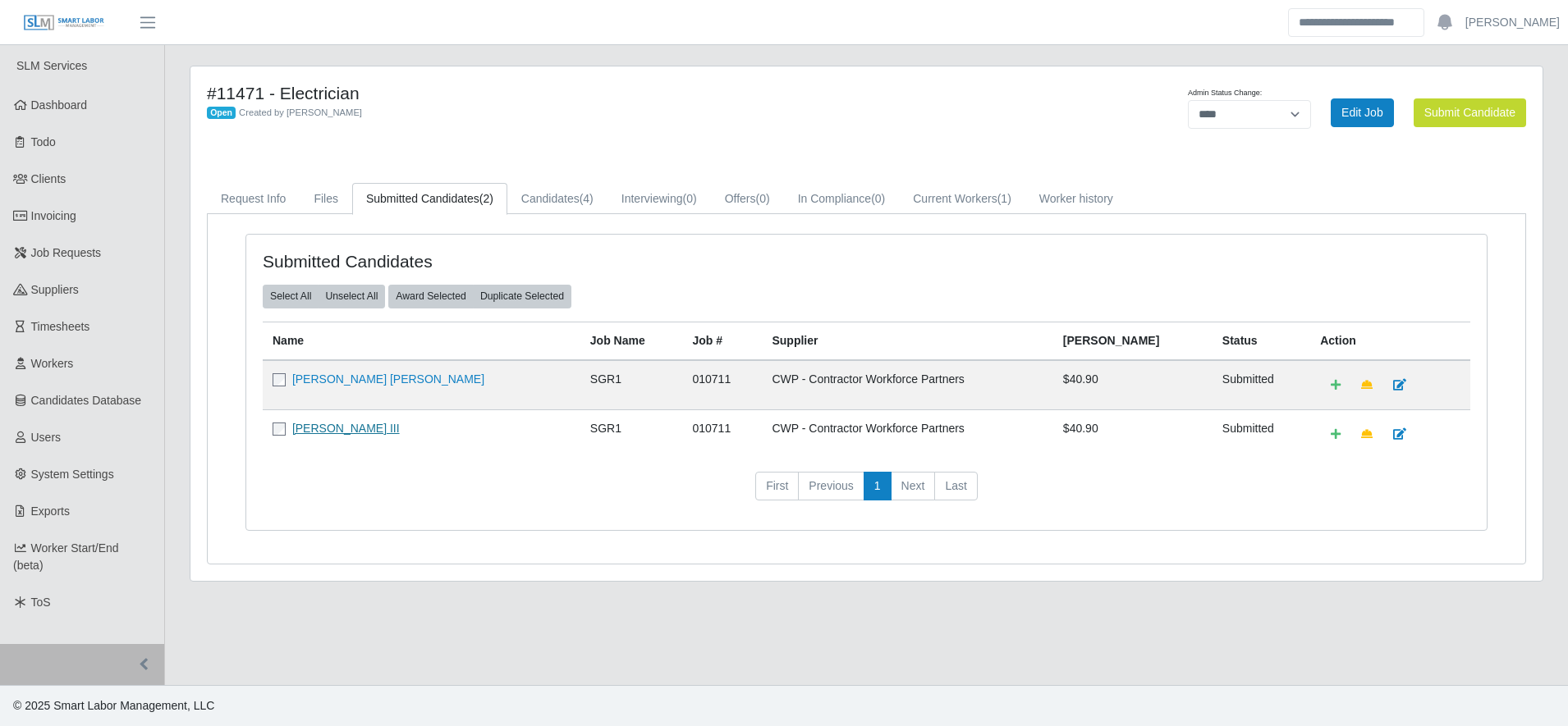
click at [366, 422] on link "[PERSON_NAME] III" at bounding box center [346, 428] width 108 height 13
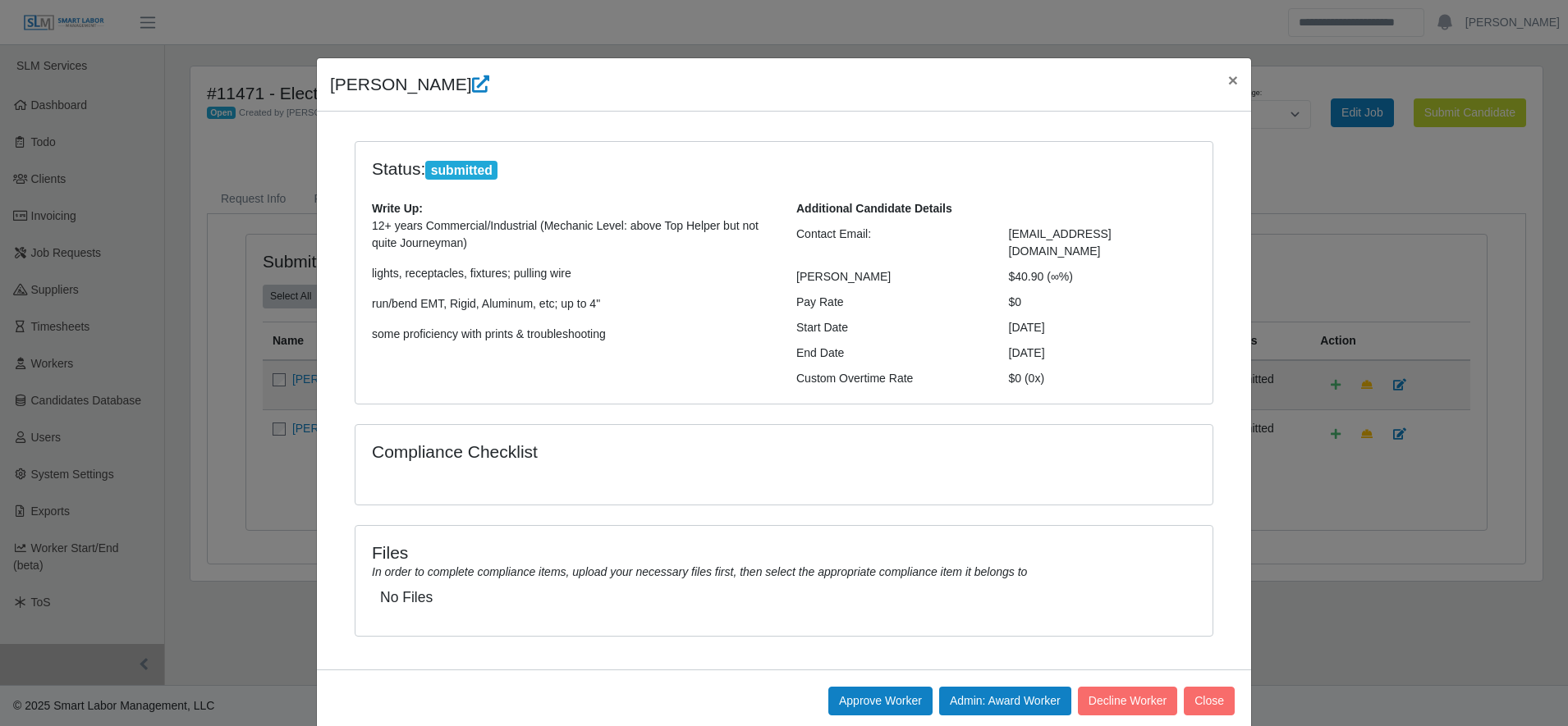
scroll to position [29, 0]
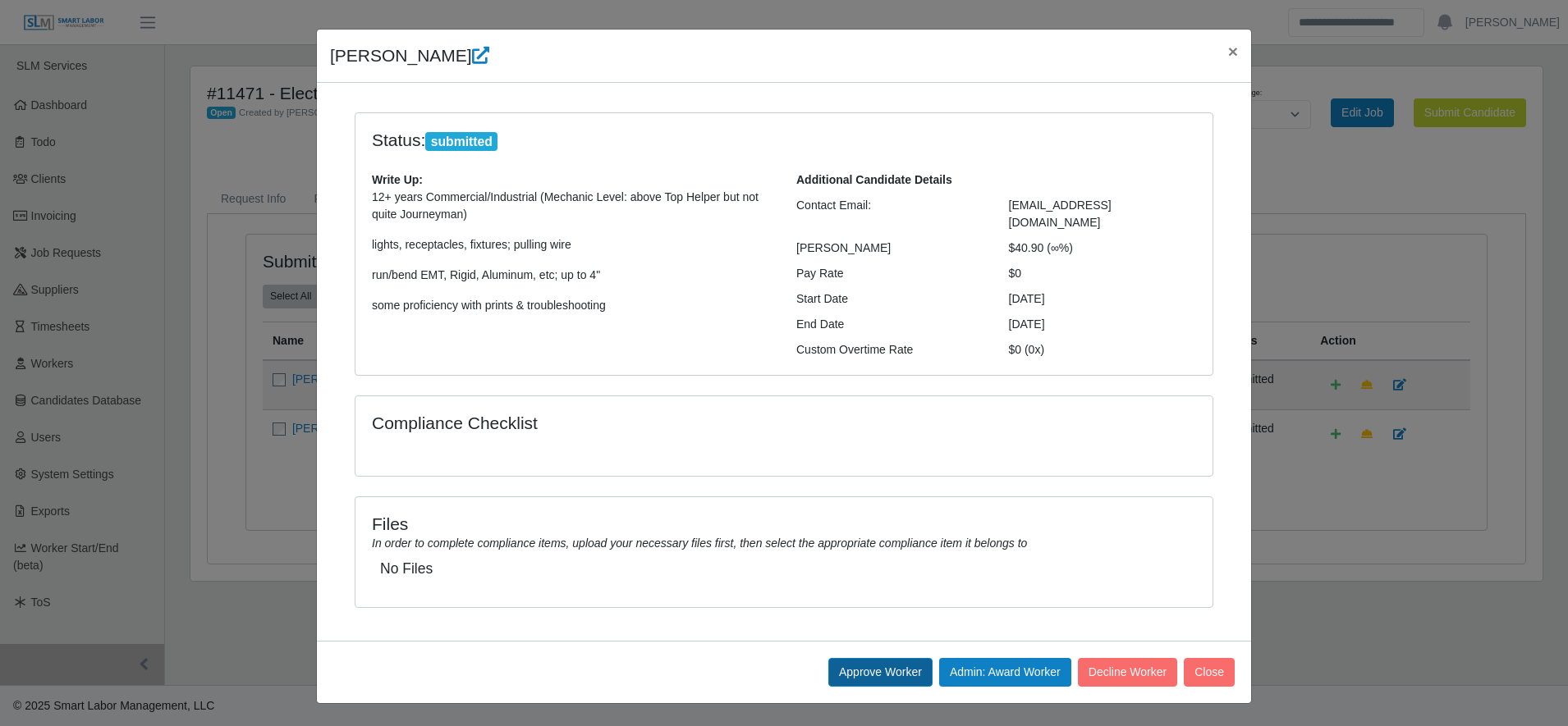
click at [870, 664] on button "Approve Worker" at bounding box center [880, 672] width 104 height 29
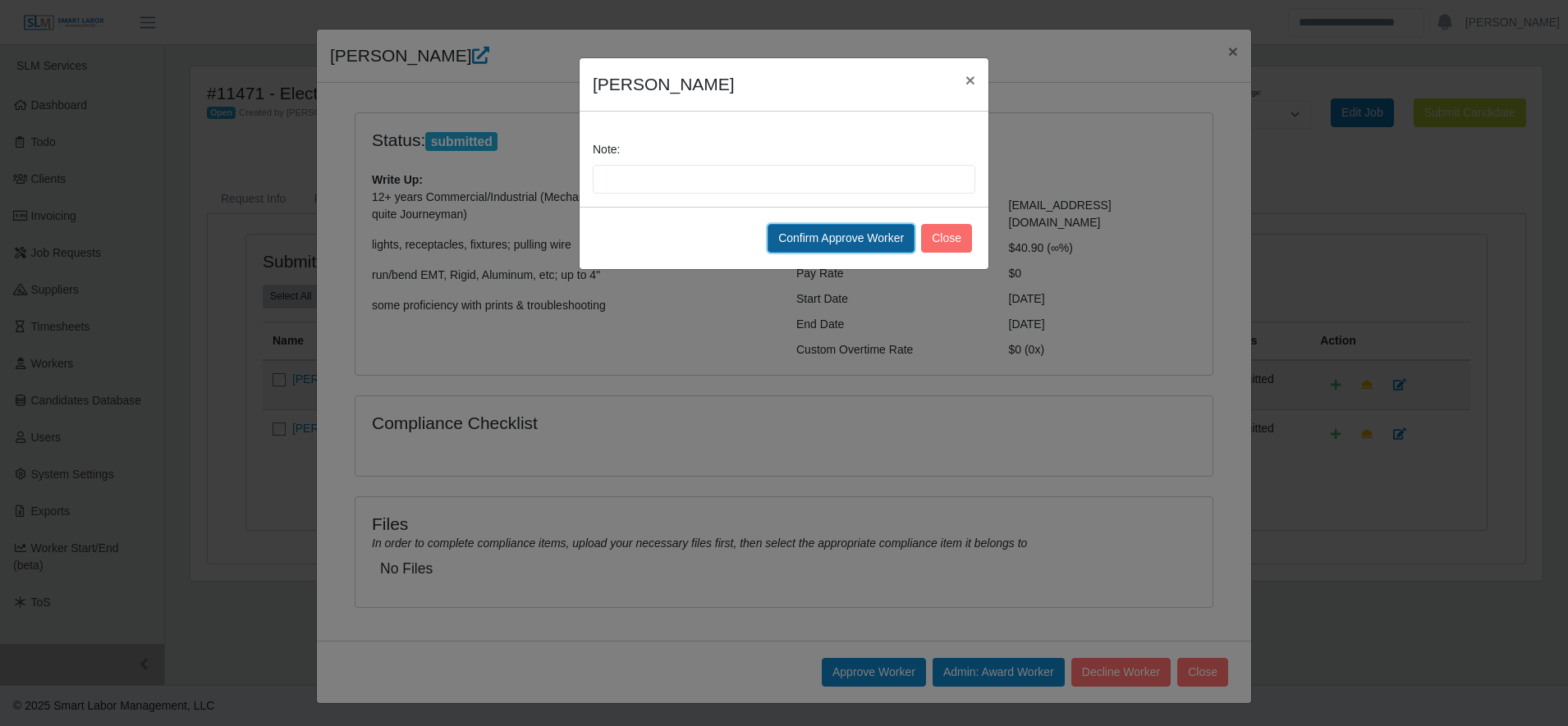
click at [831, 231] on button "Confirm Approve Worker" at bounding box center [841, 238] width 147 height 29
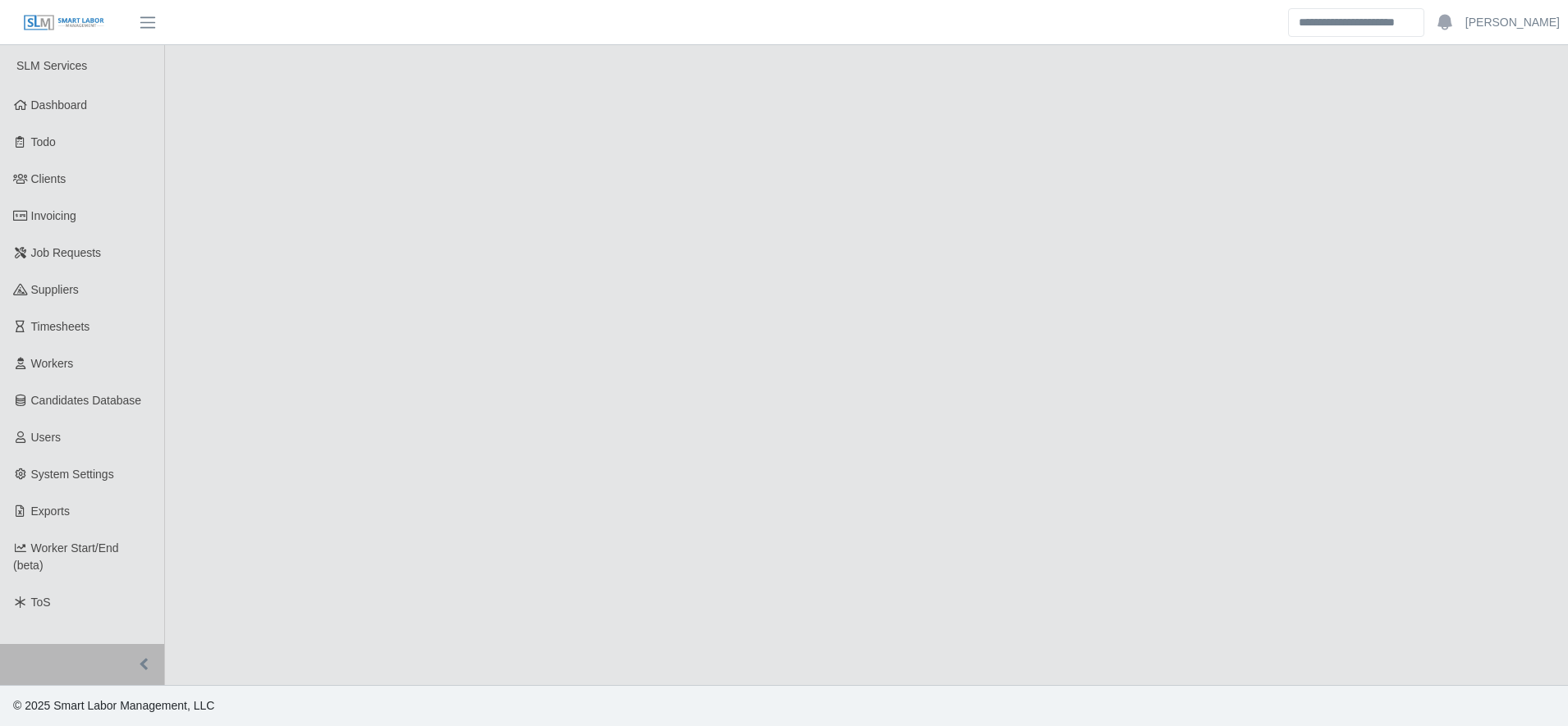
select select "****"
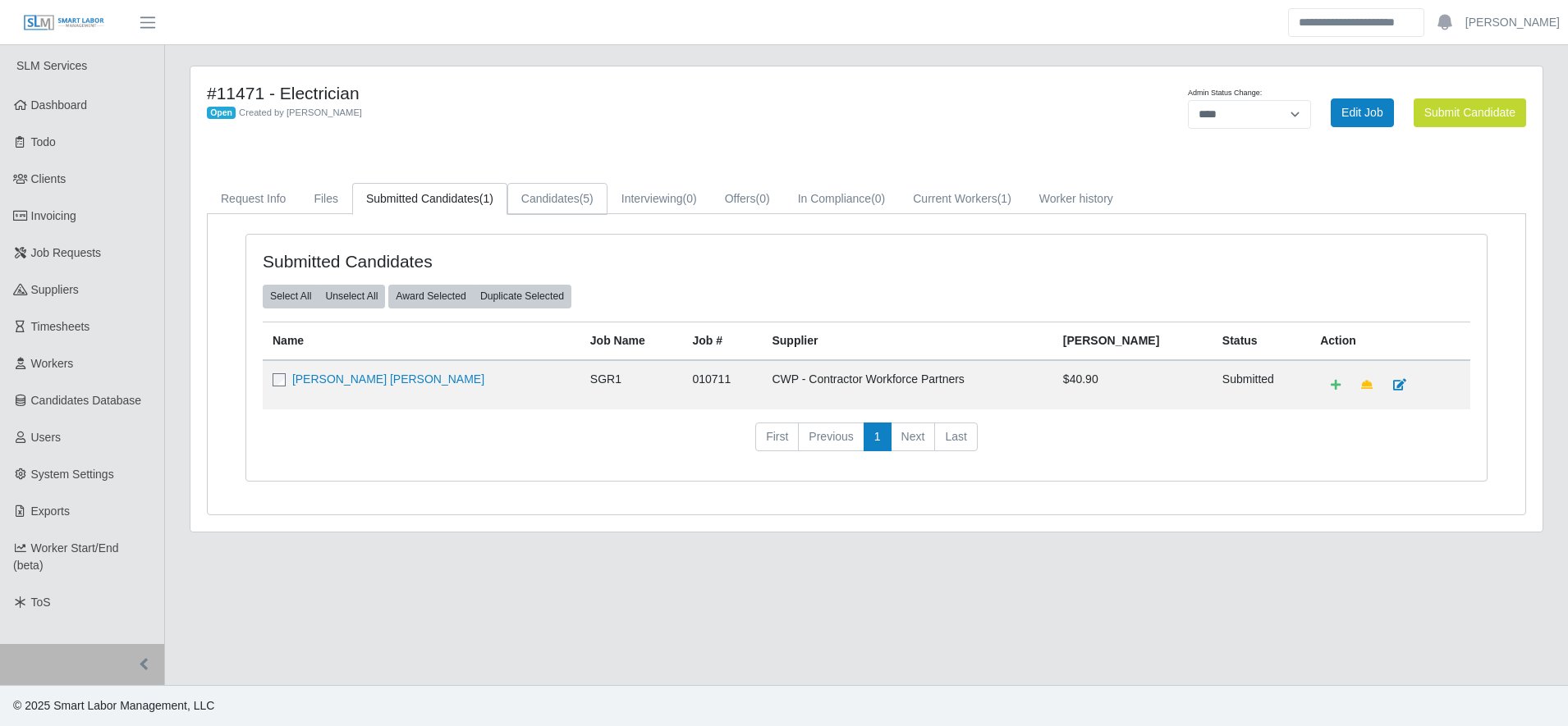
click at [599, 195] on link "Candidates (5)" at bounding box center [557, 199] width 100 height 32
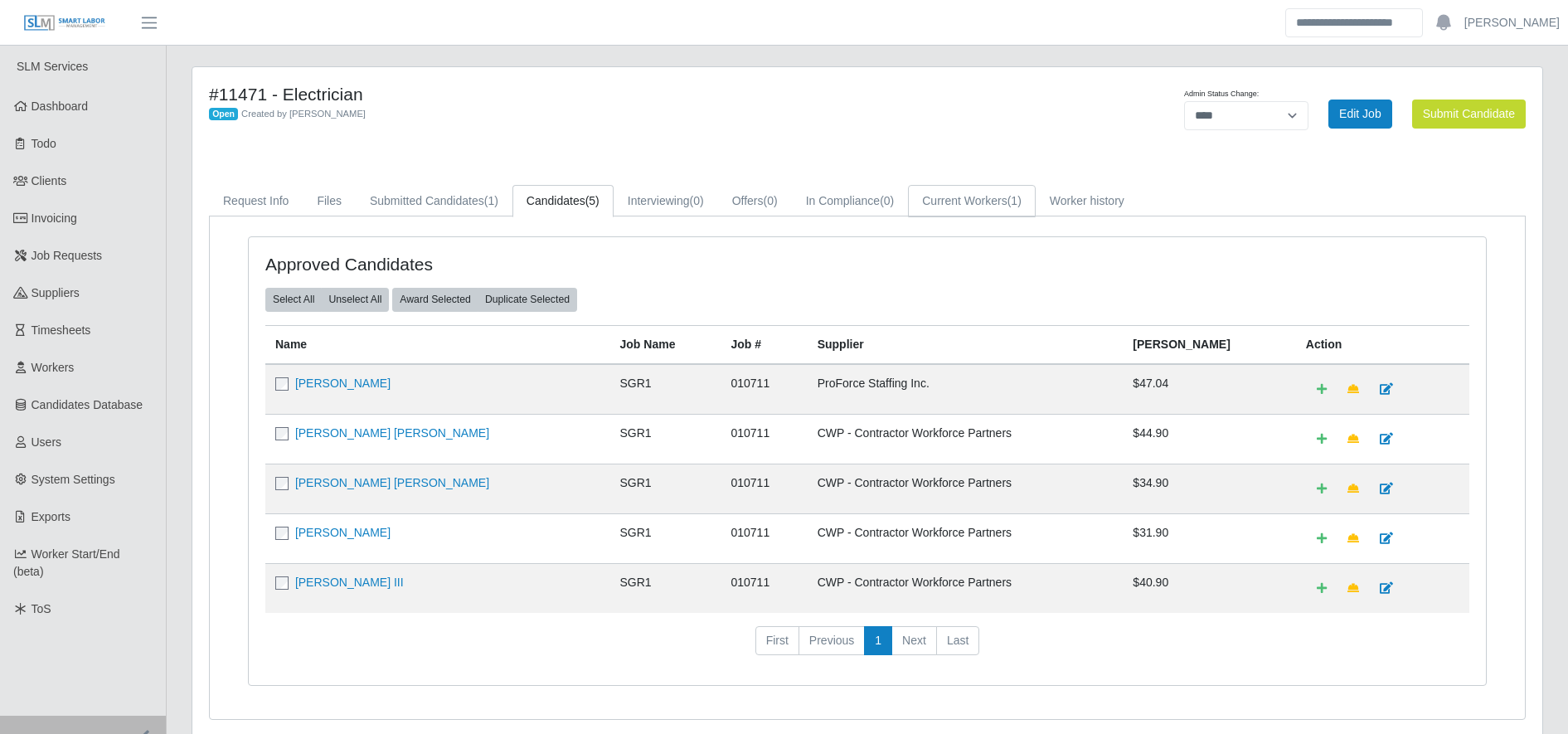
click at [983, 197] on link "Current Workers (1)" at bounding box center [971, 201] width 128 height 32
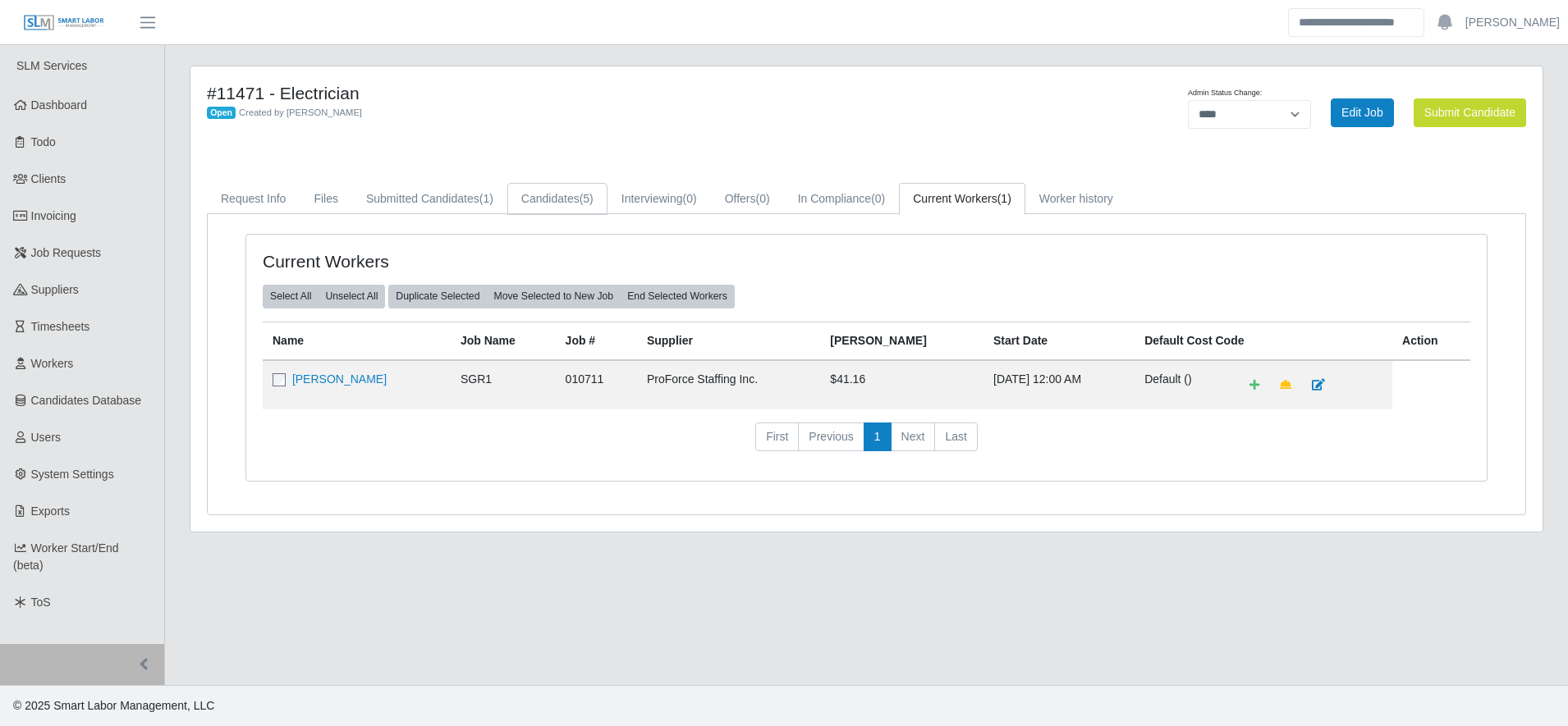
click at [552, 184] on link "Candidates (5)" at bounding box center [557, 199] width 100 height 32
